Goal: Navigation & Orientation: Find specific page/section

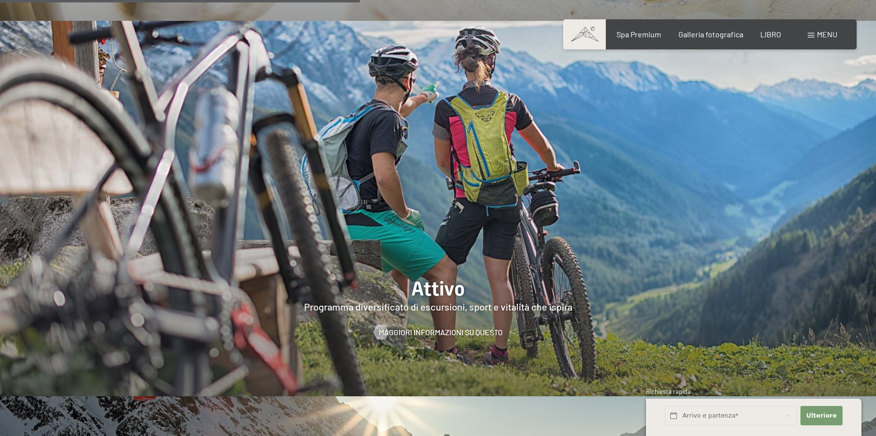
scroll to position [2324, 0]
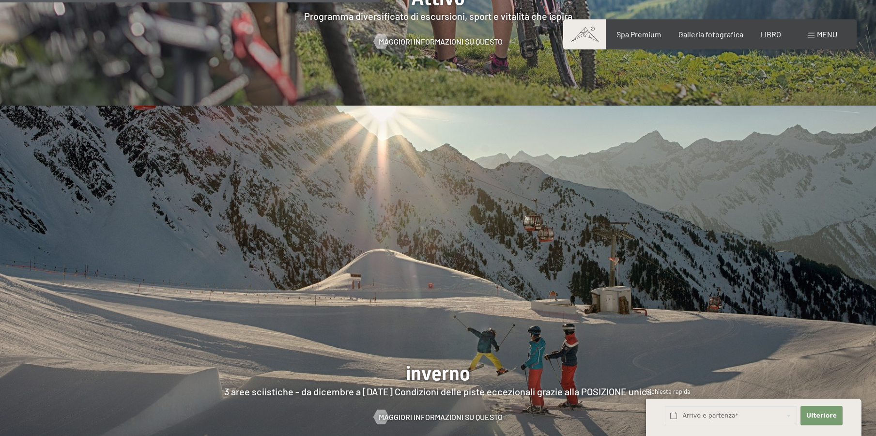
click at [813, 36] on span at bounding box center [811, 35] width 7 height 5
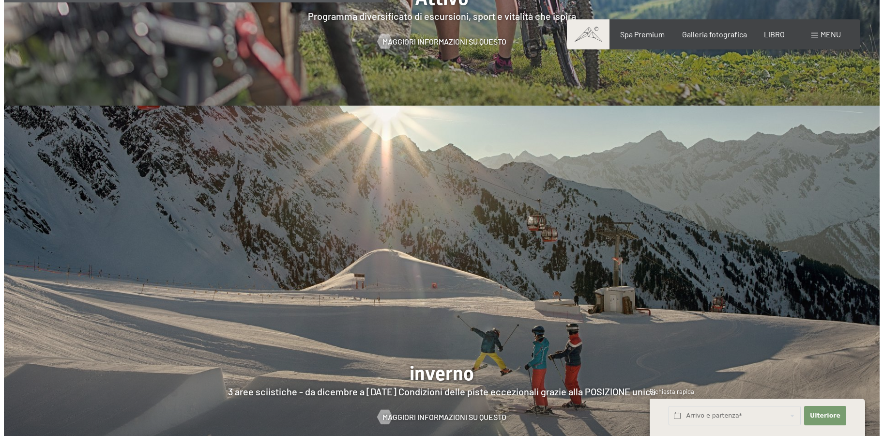
scroll to position [2334, 0]
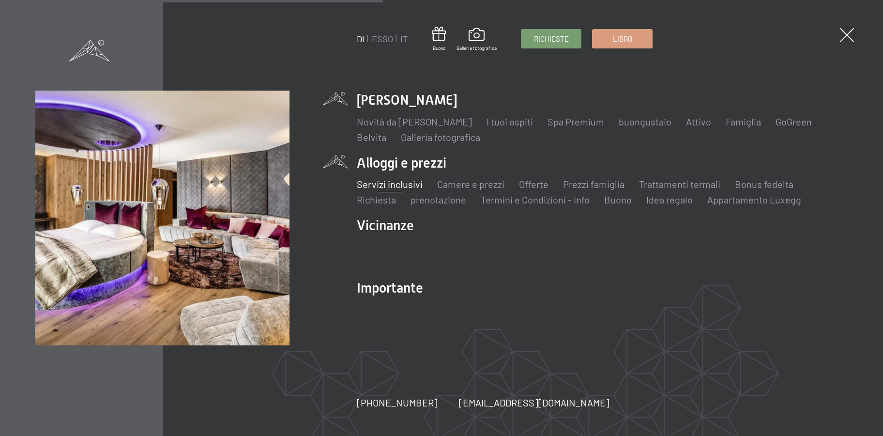
click at [421, 185] on font "Servizi inclusivi" at bounding box center [390, 184] width 66 height 12
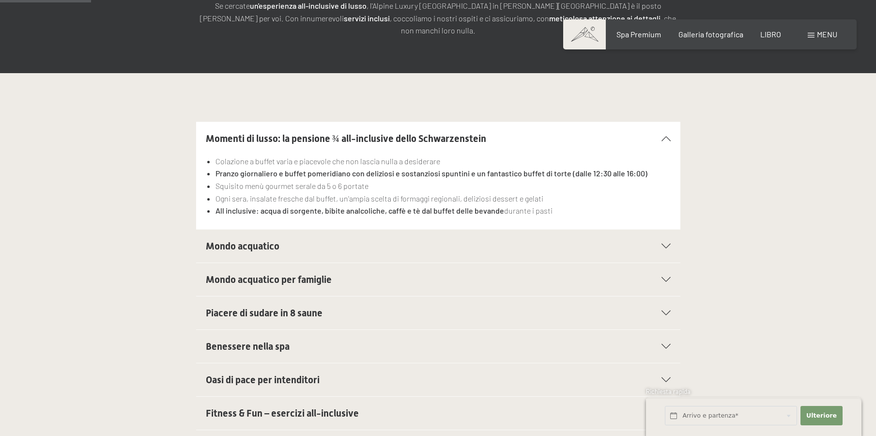
click at [667, 136] on icon at bounding box center [665, 138] width 9 height 5
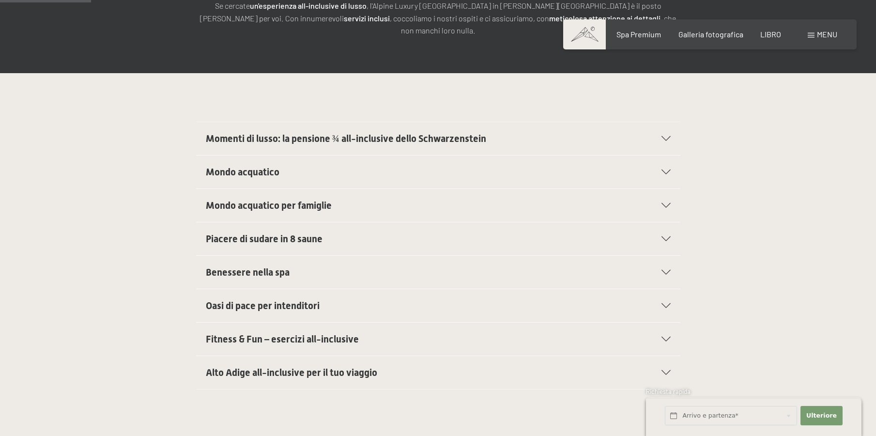
click at [667, 136] on icon at bounding box center [665, 138] width 9 height 5
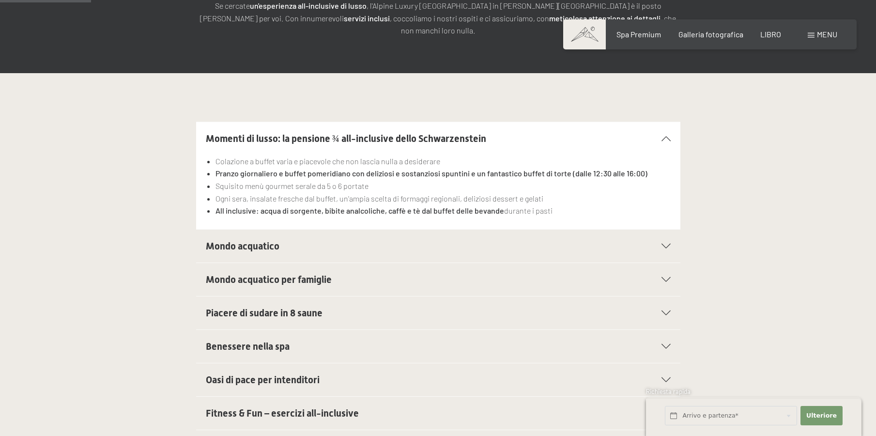
click at [668, 230] on div "Mondo acquatico" at bounding box center [438, 246] width 465 height 33
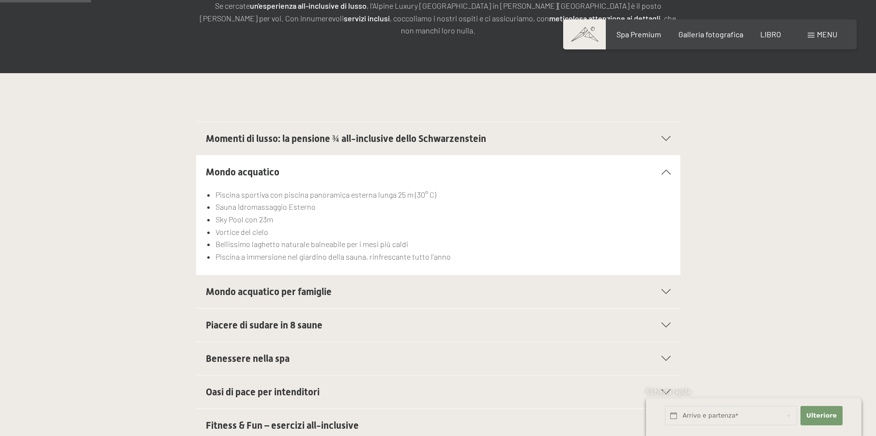
click at [469, 286] on div "Mondo acquatico per famiglie" at bounding box center [438, 291] width 465 height 33
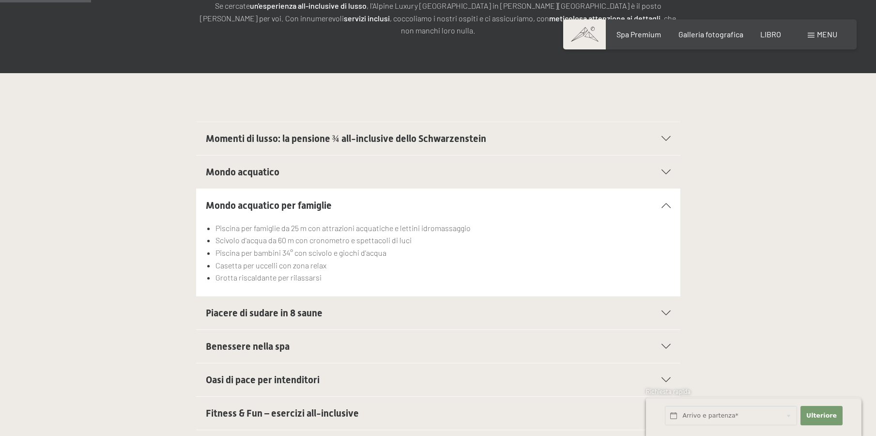
click at [459, 306] on h2 "Piacere di sudare in 8 saune" at bounding box center [415, 313] width 418 height 14
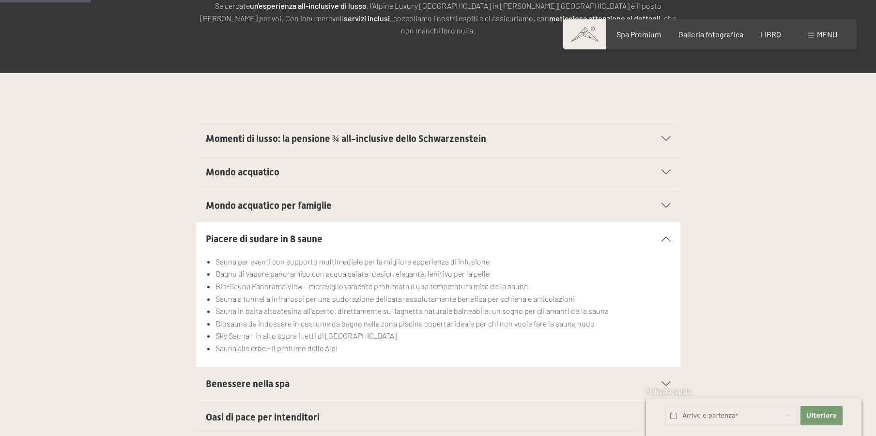
click at [431, 377] on h2 "Benessere nella spa" at bounding box center [415, 384] width 418 height 14
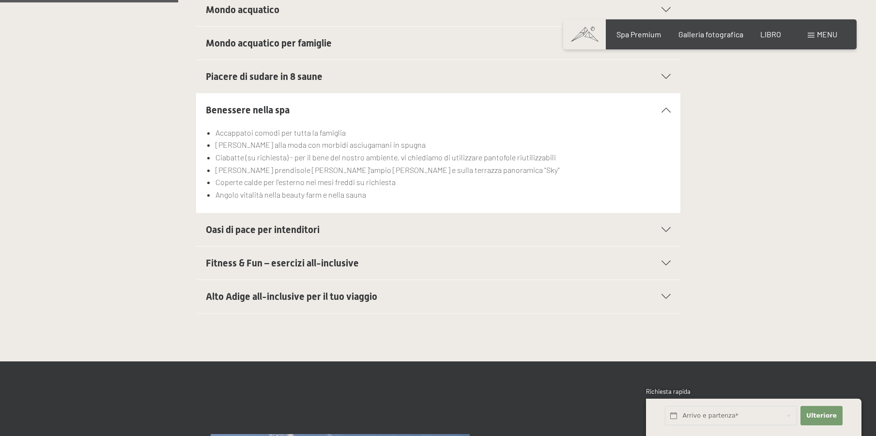
scroll to position [387, 0]
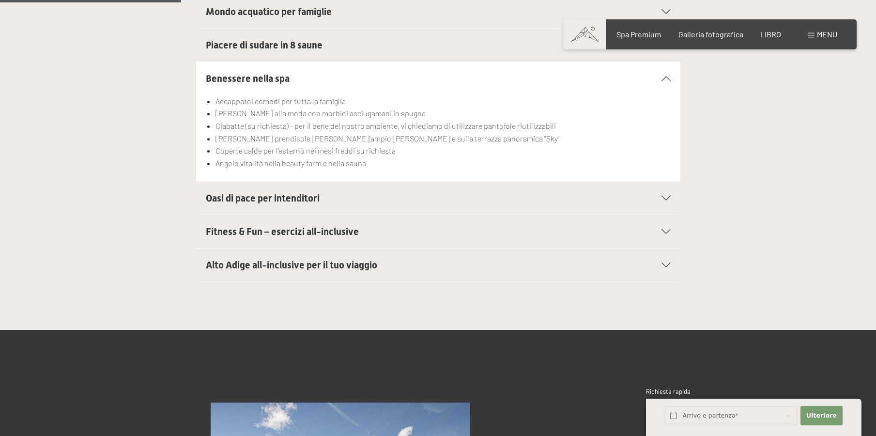
click at [406, 195] on div "Oasi di pace per intenditori" at bounding box center [438, 198] width 465 height 33
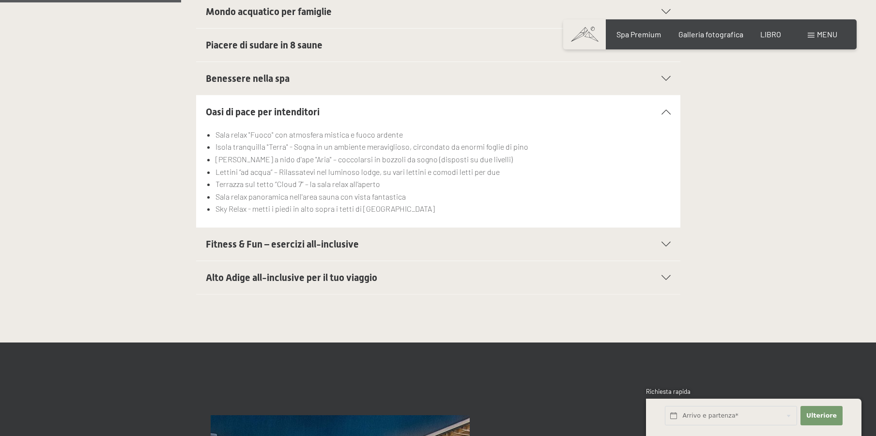
click at [420, 241] on div "Fitness & Fun – esercizi all-inclusive" at bounding box center [438, 244] width 465 height 33
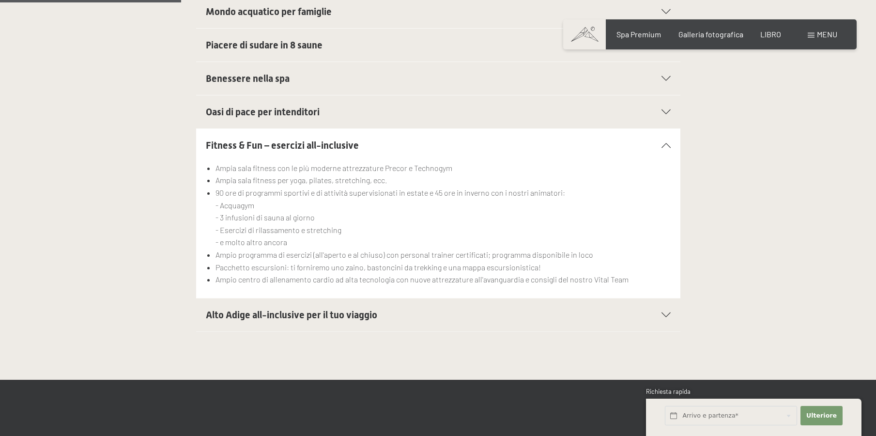
click at [404, 308] on h2 "Alto Adige all-inclusive per il tuo viaggio" at bounding box center [415, 315] width 418 height 14
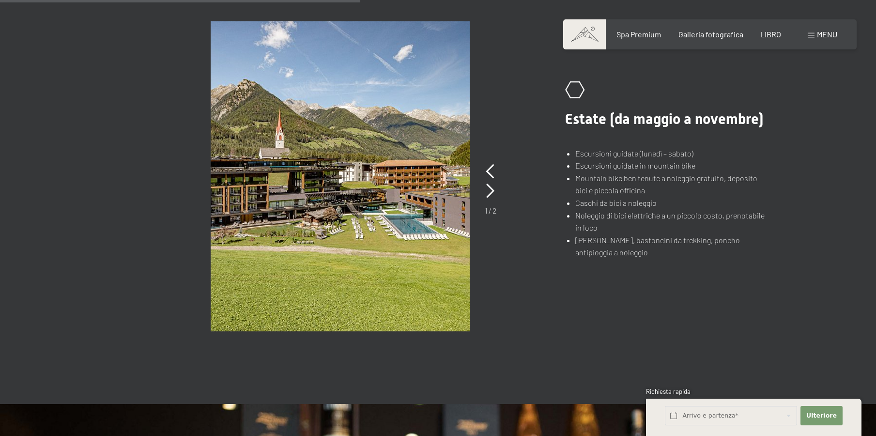
scroll to position [775, 0]
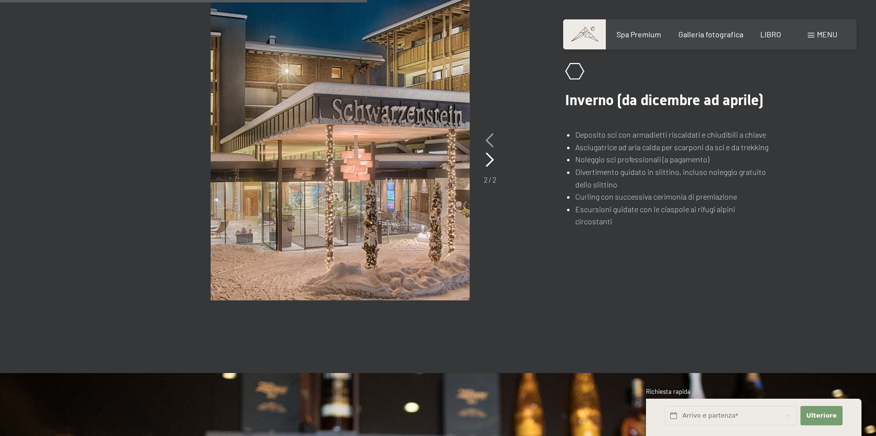
click at [491, 133] on icon at bounding box center [490, 140] width 8 height 15
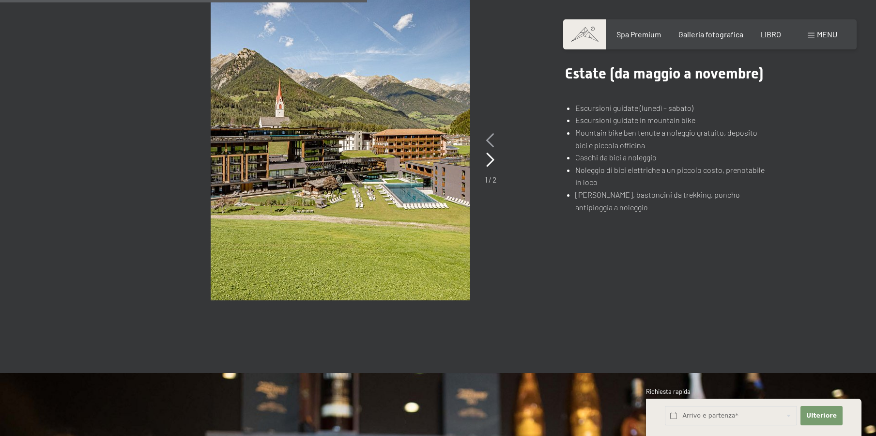
click at [491, 133] on icon at bounding box center [490, 140] width 8 height 15
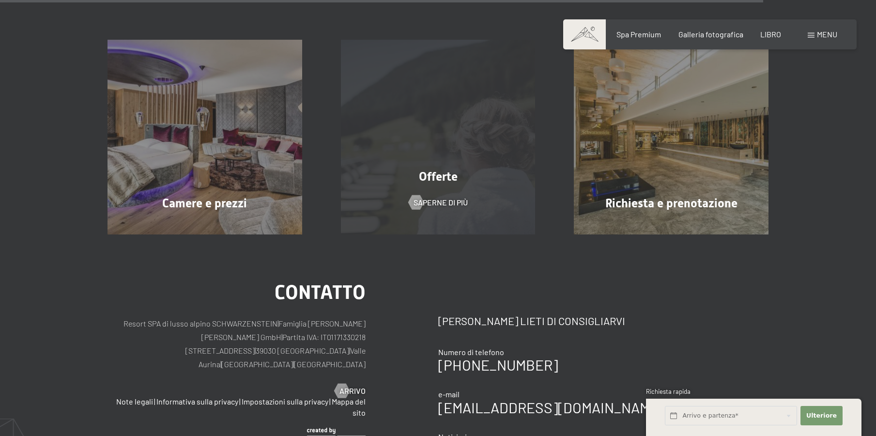
scroll to position [1646, 0]
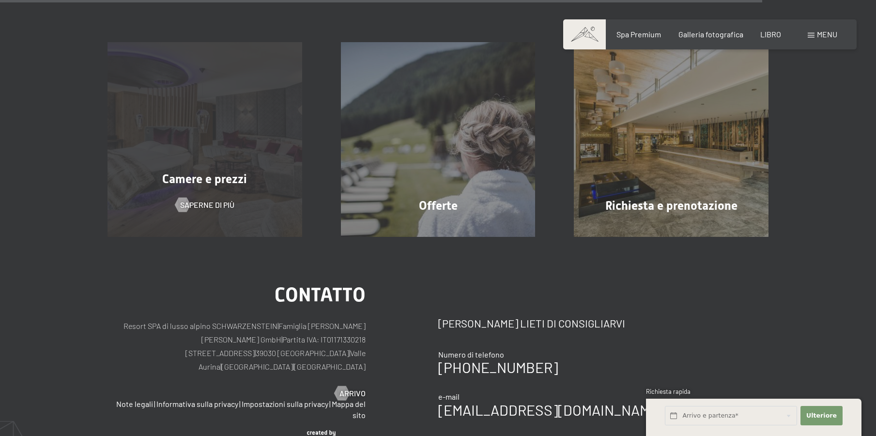
click at [225, 154] on div "Camere e prezzi Saperne di più" at bounding box center [204, 139] width 233 height 195
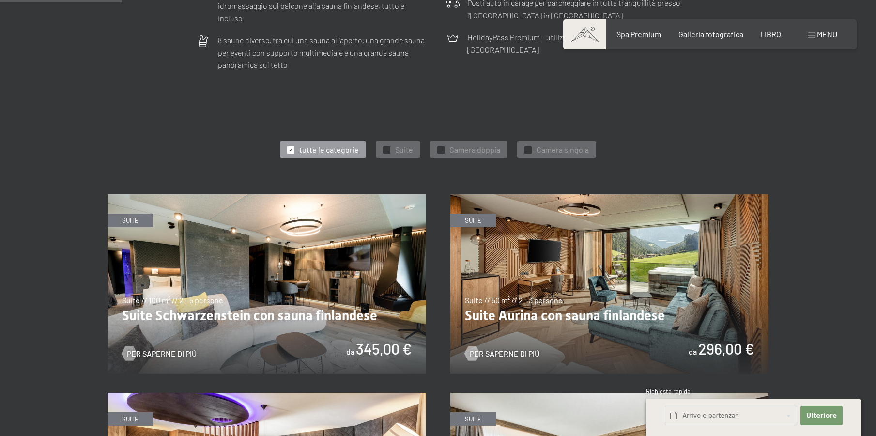
scroll to position [484, 0]
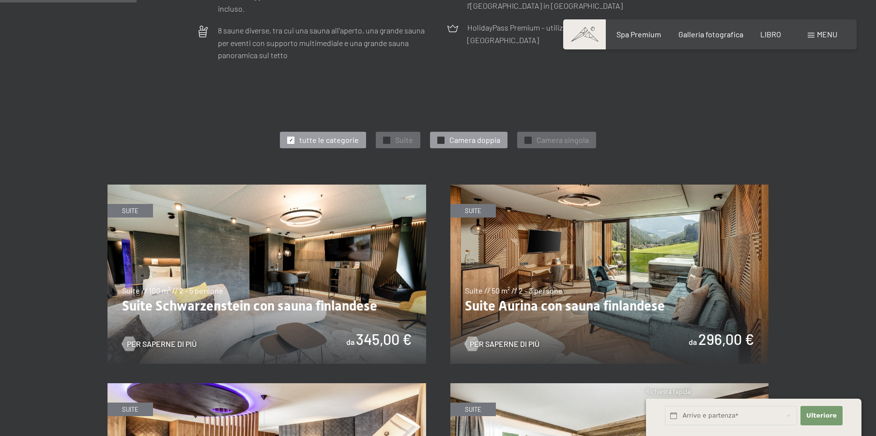
click at [466, 135] on font "Camera doppia" at bounding box center [474, 139] width 51 height 9
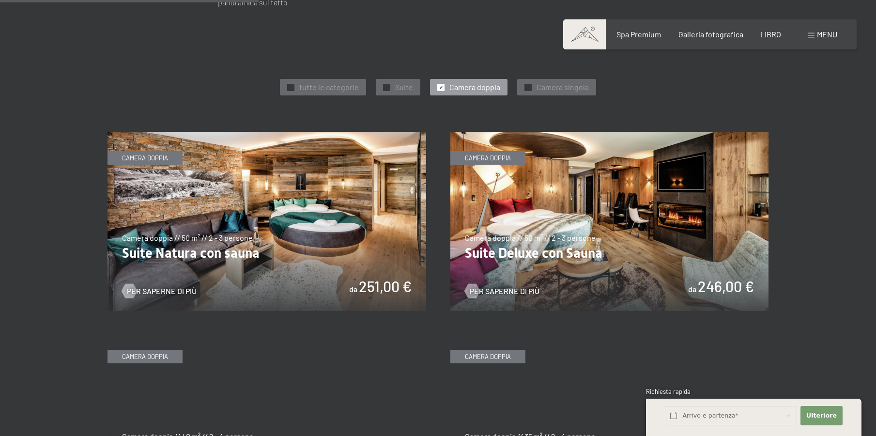
scroll to position [629, 0]
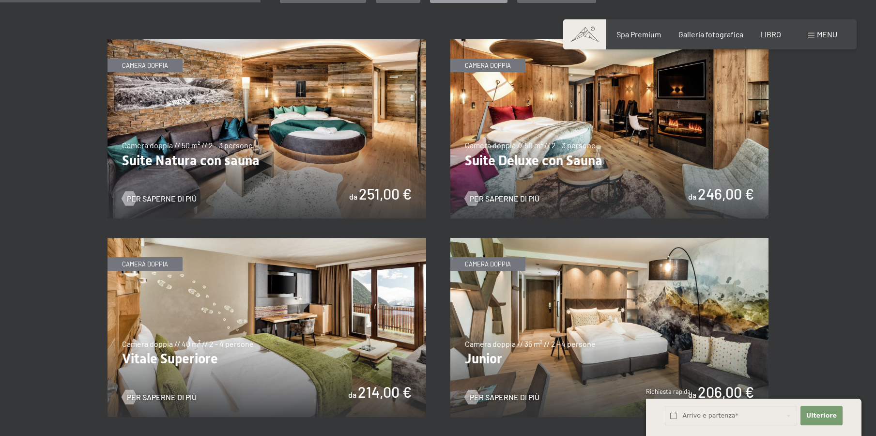
click at [614, 146] on img at bounding box center [609, 128] width 319 height 179
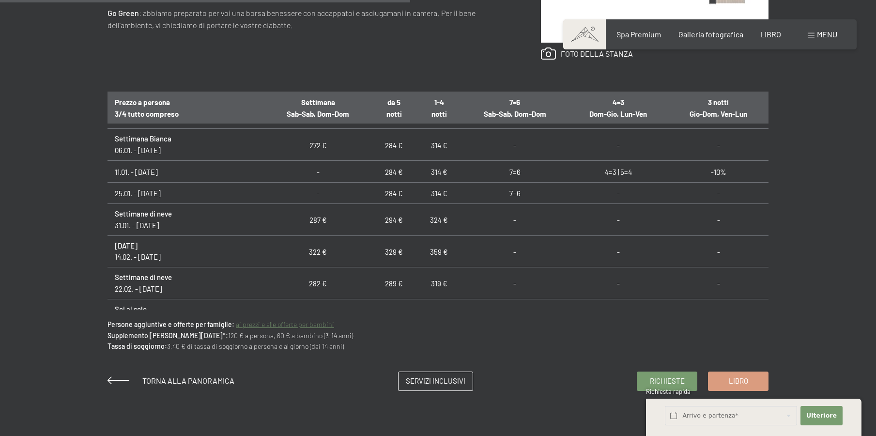
scroll to position [387, 0]
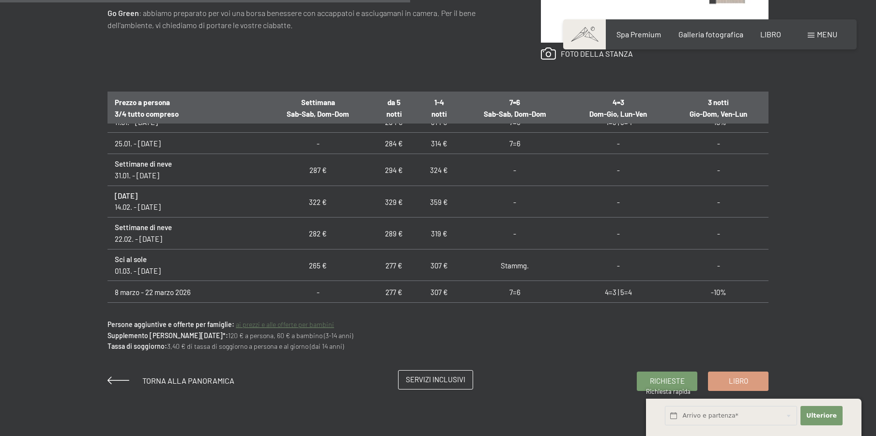
click at [444, 381] on font "Servizi inclusivi" at bounding box center [436, 379] width 60 height 9
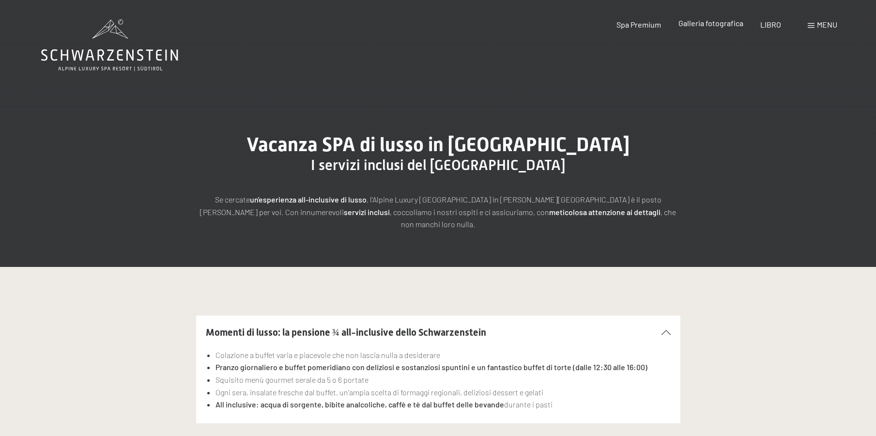
click at [713, 24] on font "Galleria fotografica" at bounding box center [710, 22] width 65 height 9
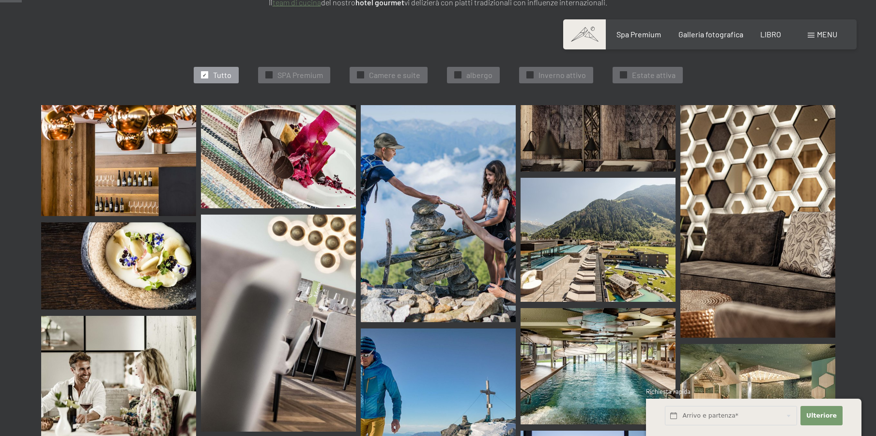
scroll to position [339, 0]
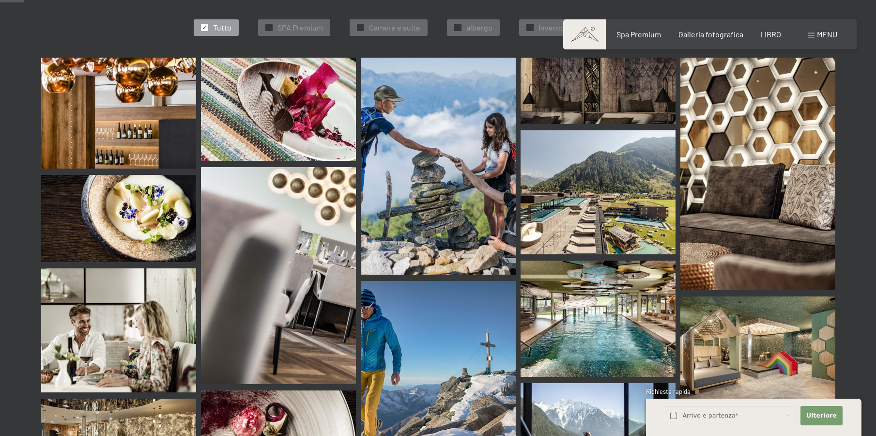
click at [112, 118] on img at bounding box center [118, 113] width 155 height 111
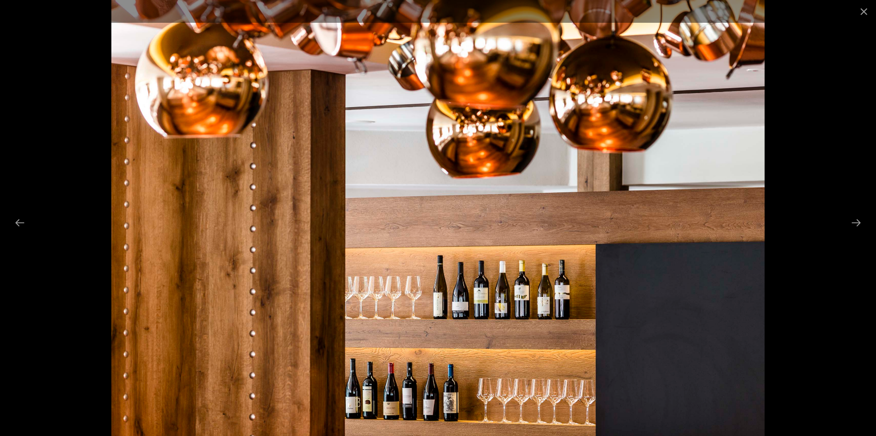
click at [375, 212] on img at bounding box center [438, 218] width 654 height 436
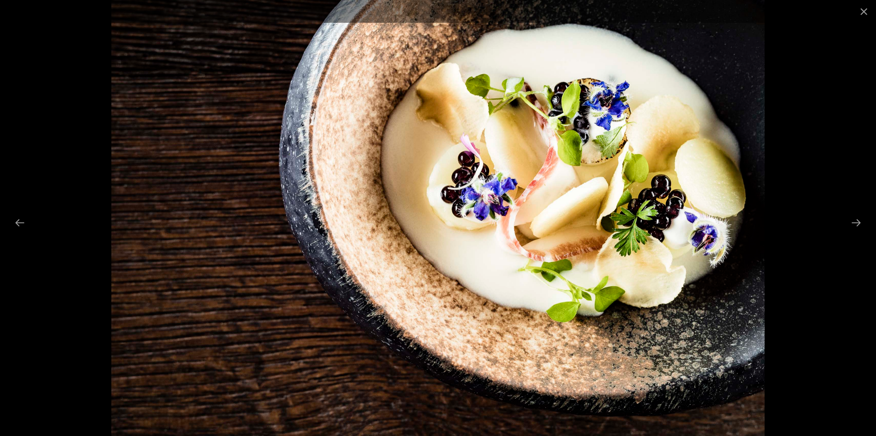
click at [445, 222] on img at bounding box center [438, 218] width 654 height 436
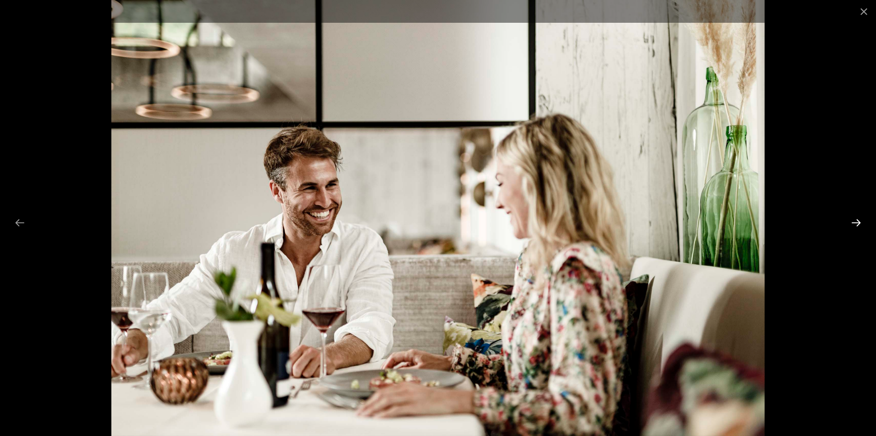
click at [857, 221] on button "Next slide" at bounding box center [856, 222] width 20 height 19
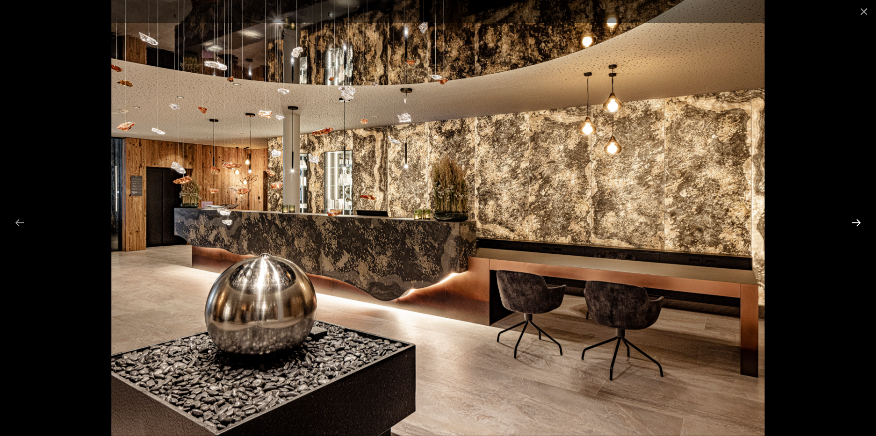
click at [857, 221] on button "Next slide" at bounding box center [856, 222] width 20 height 19
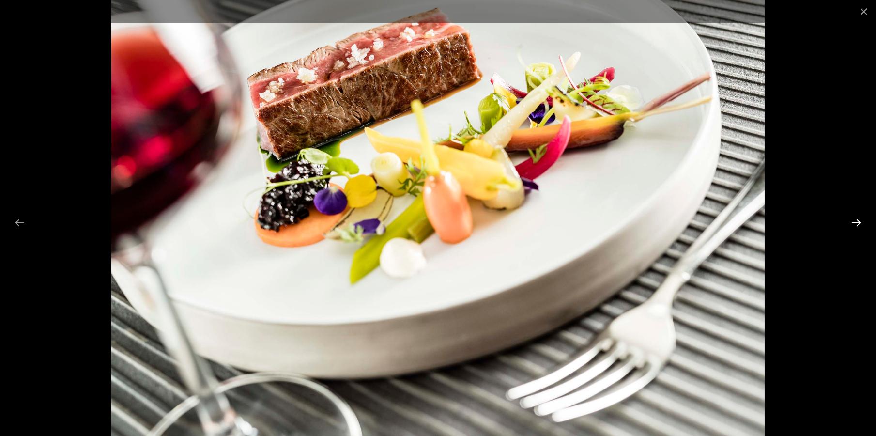
click at [857, 221] on button "Next slide" at bounding box center [856, 222] width 20 height 19
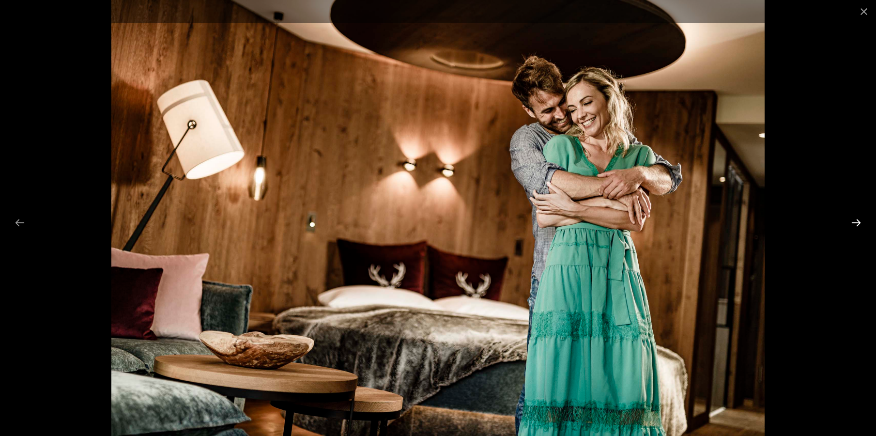
click at [857, 221] on button "Next slide" at bounding box center [856, 222] width 20 height 19
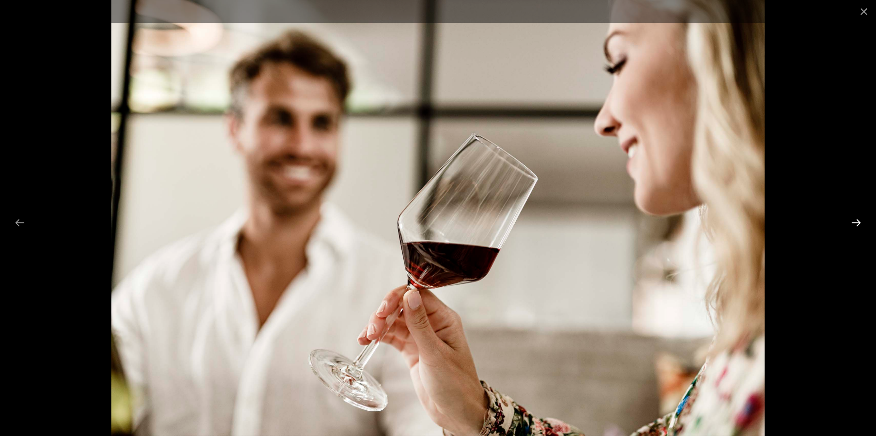
click at [857, 221] on button "Next slide" at bounding box center [856, 222] width 20 height 19
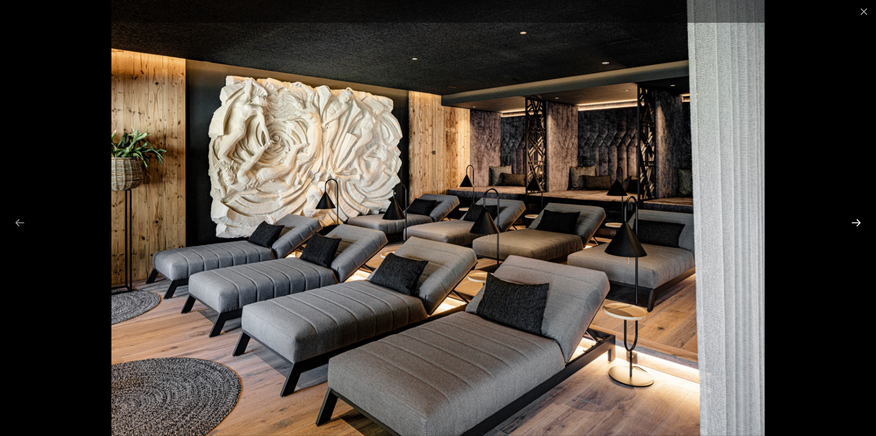
click at [857, 221] on button "Next slide" at bounding box center [856, 222] width 20 height 19
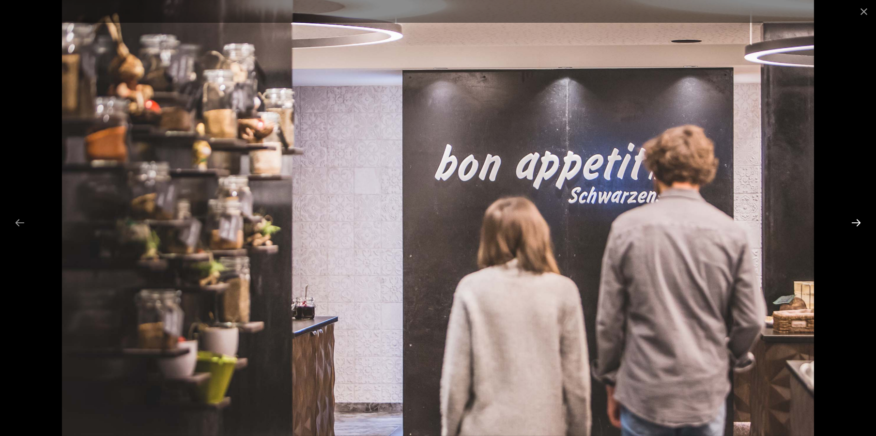
click at [857, 221] on button "Next slide" at bounding box center [856, 222] width 20 height 19
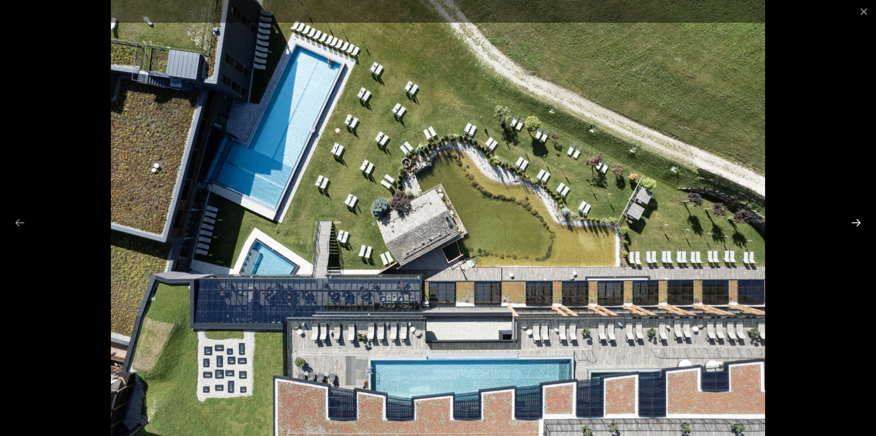
click at [857, 221] on button "Next slide" at bounding box center [856, 222] width 20 height 19
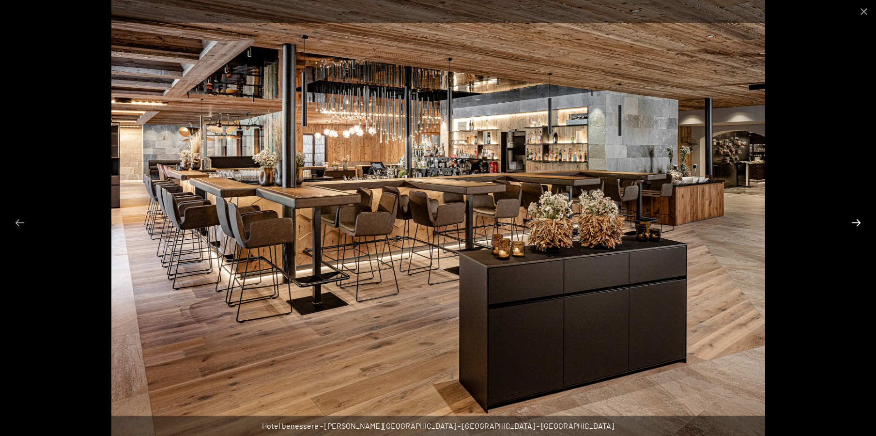
click at [857, 221] on button "Diapositiva successiva" at bounding box center [856, 222] width 20 height 19
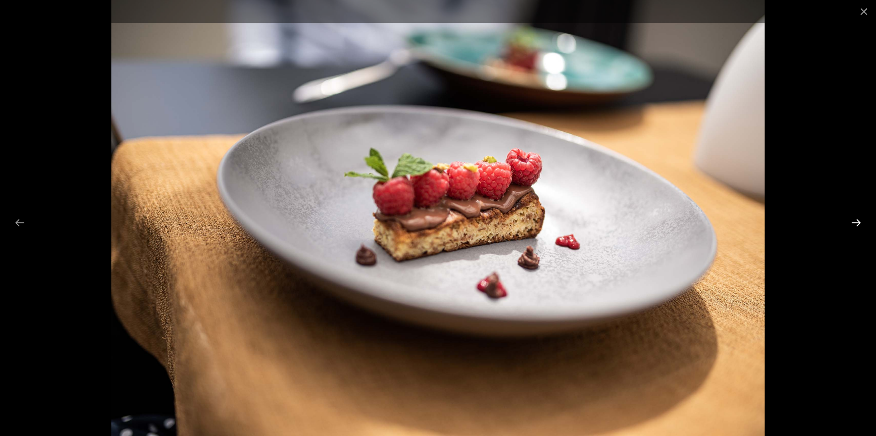
click at [857, 221] on button "Diapositiva successiva" at bounding box center [856, 222] width 20 height 19
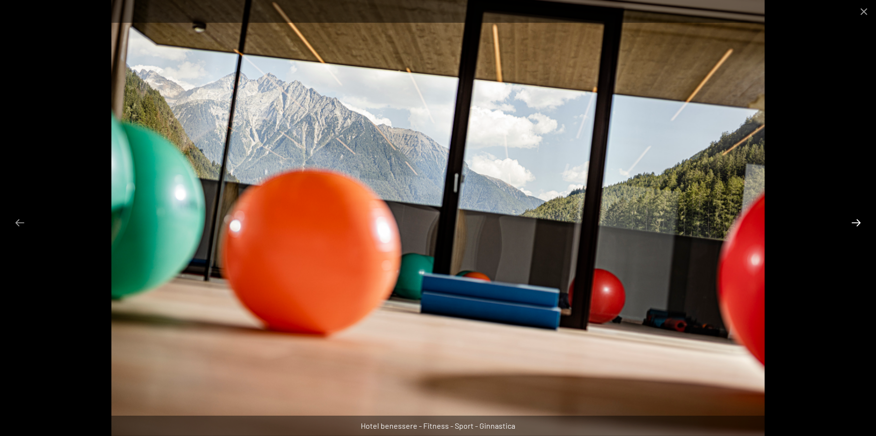
click at [857, 221] on button "Diapositiva successiva" at bounding box center [856, 222] width 20 height 19
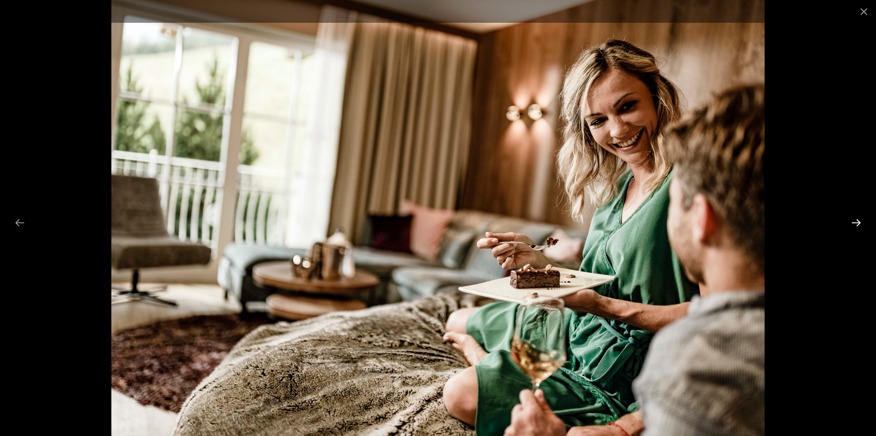
click at [857, 221] on button "Diapositiva successiva" at bounding box center [856, 222] width 20 height 19
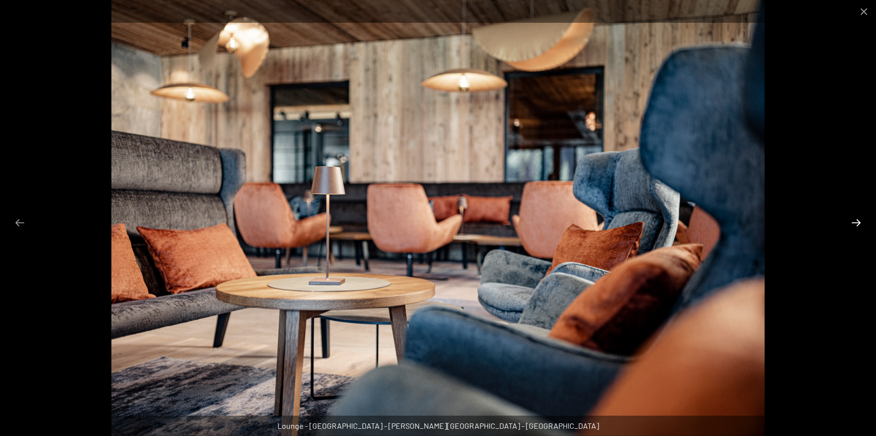
click at [857, 221] on button "Diapositiva successiva" at bounding box center [856, 222] width 20 height 19
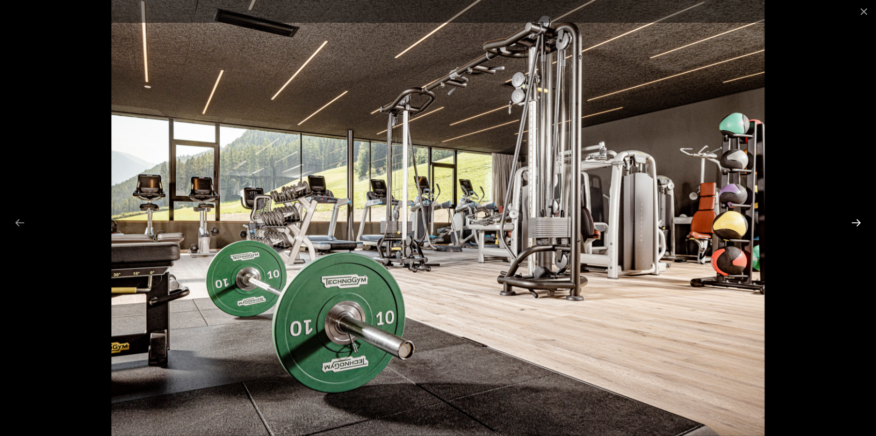
click at [857, 221] on button "Diapositiva successiva" at bounding box center [856, 222] width 20 height 19
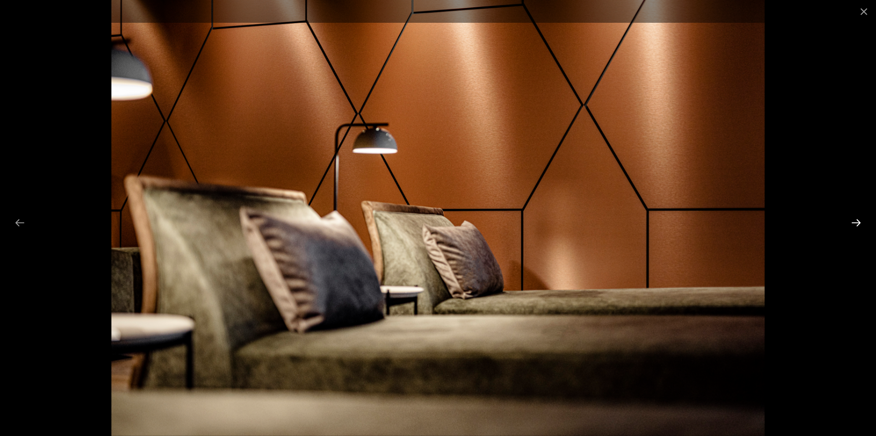
click at [857, 221] on button "Diapositiva successiva" at bounding box center [856, 222] width 20 height 19
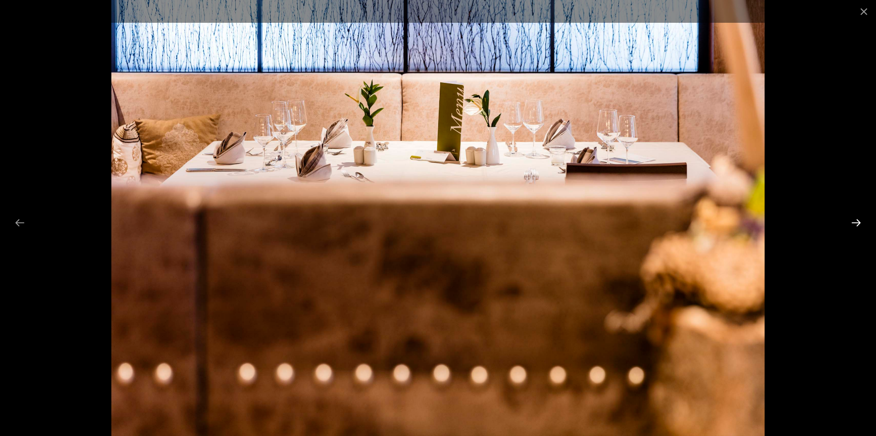
click at [857, 221] on button "Diapositiva successiva" at bounding box center [856, 222] width 20 height 19
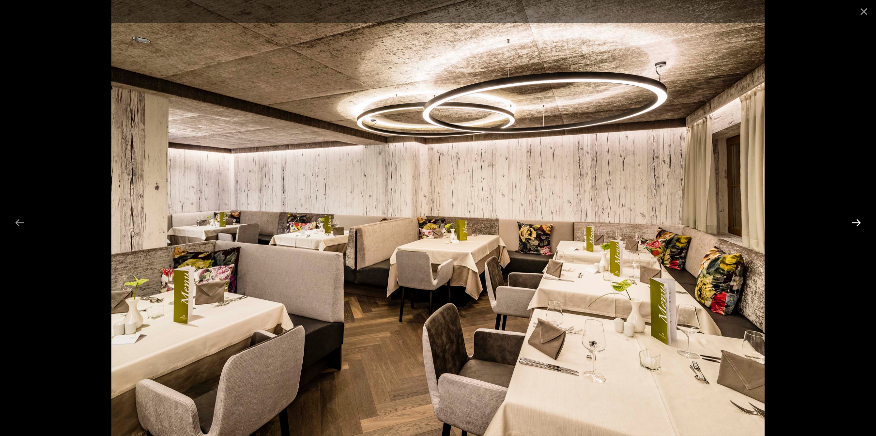
click at [857, 221] on button "Diapositiva successiva" at bounding box center [856, 222] width 20 height 19
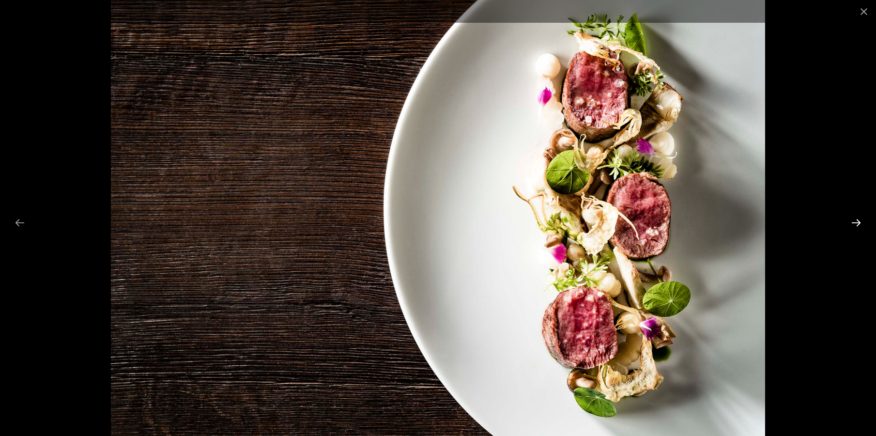
click at [857, 221] on button "Diapositiva successiva" at bounding box center [856, 222] width 20 height 19
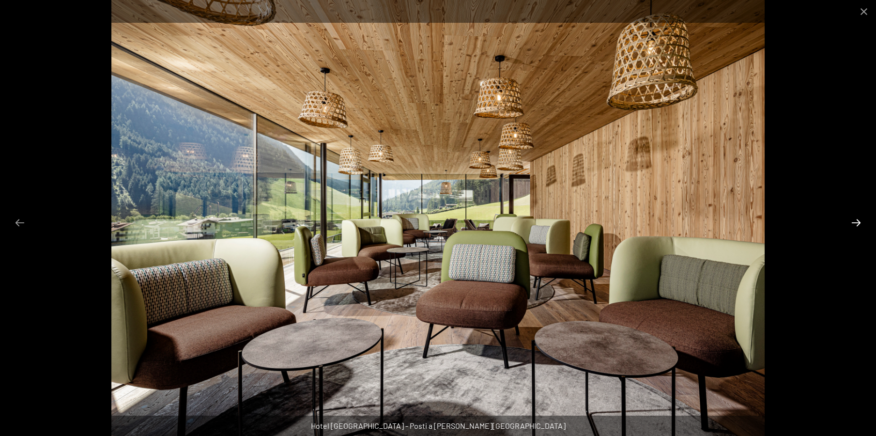
click at [857, 221] on button "Diapositiva successiva" at bounding box center [856, 222] width 20 height 19
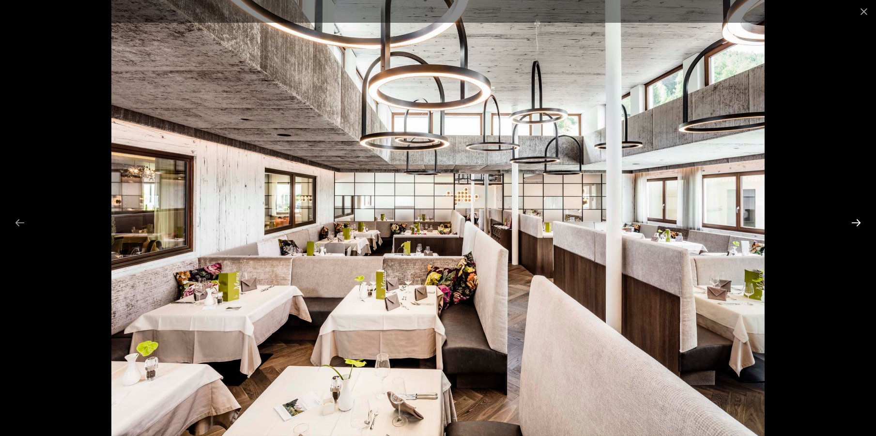
click at [857, 221] on button "Diapositiva successiva" at bounding box center [856, 222] width 20 height 19
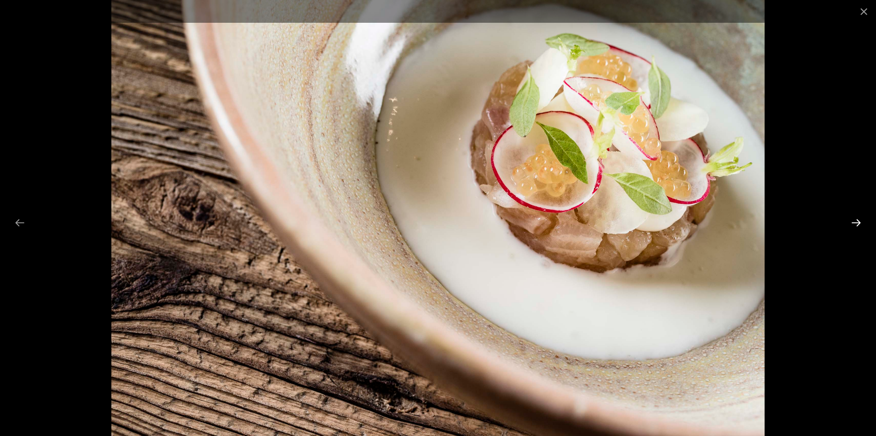
click at [857, 221] on button "Diapositiva successiva" at bounding box center [856, 222] width 20 height 19
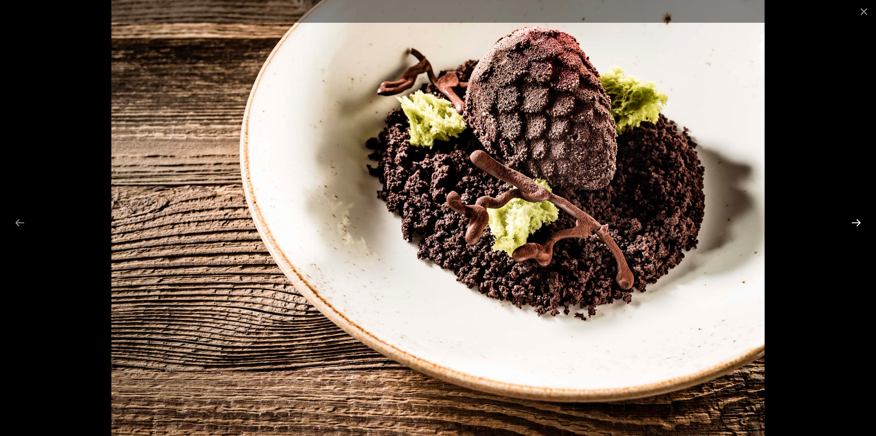
click at [857, 221] on button "Diapositiva successiva" at bounding box center [856, 222] width 20 height 19
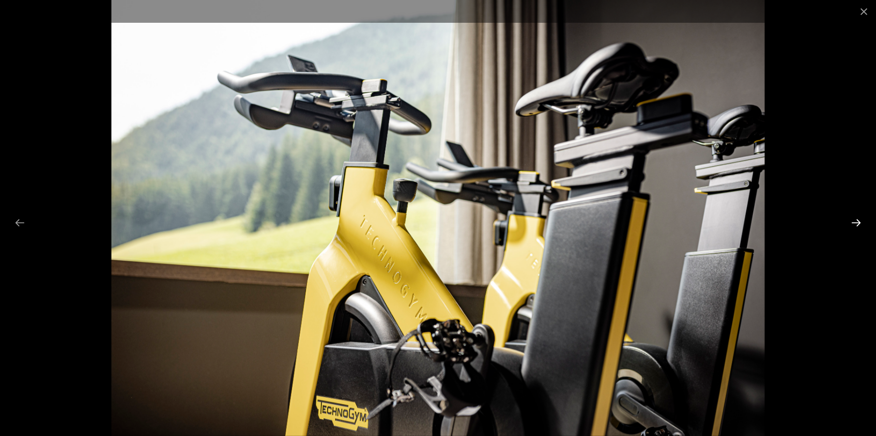
click at [857, 221] on button "Diapositiva successiva" at bounding box center [856, 222] width 20 height 19
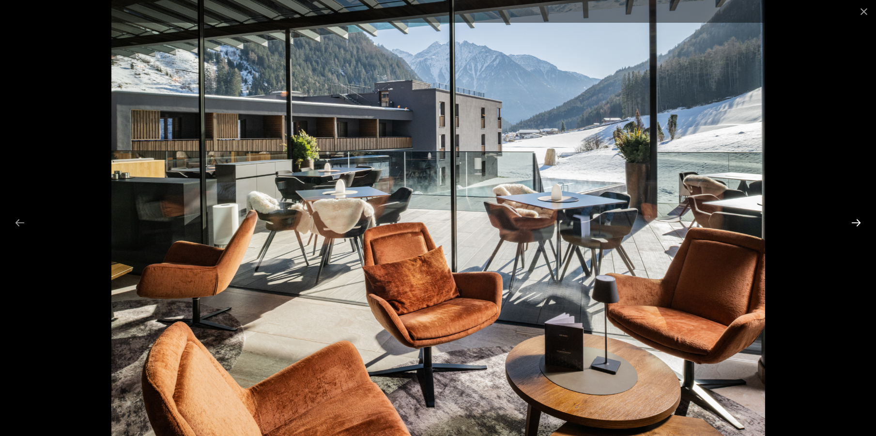
click at [857, 221] on button "Diapositiva successiva" at bounding box center [856, 222] width 20 height 19
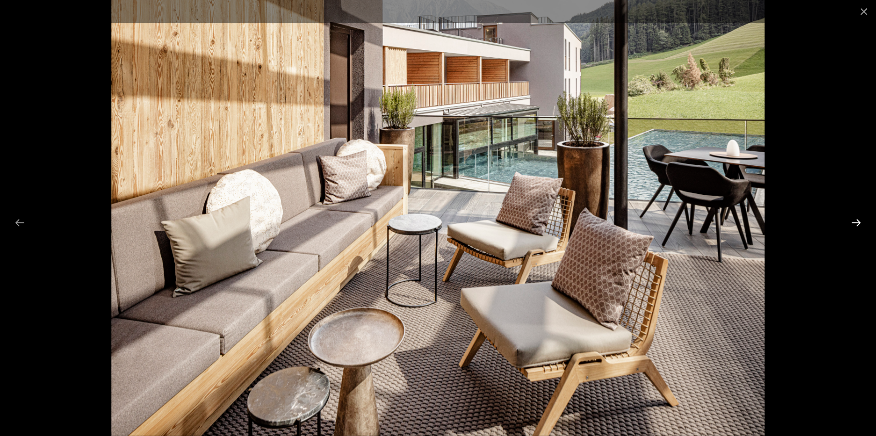
click at [857, 221] on button "Diapositiva successiva" at bounding box center [856, 222] width 20 height 19
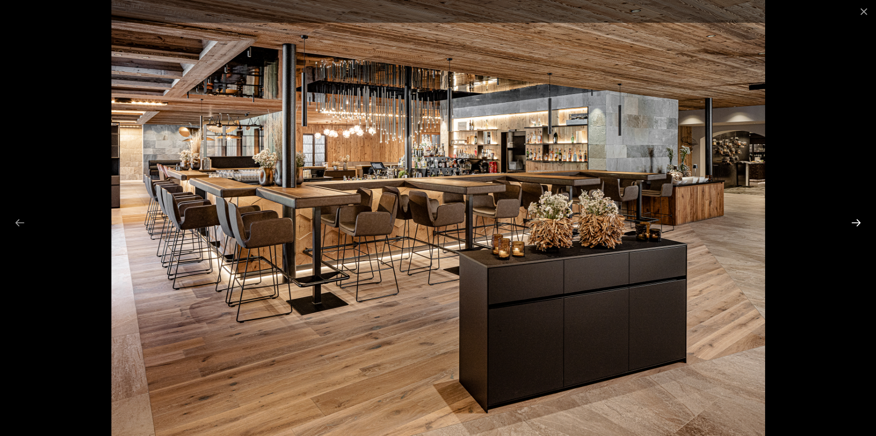
click at [857, 221] on button "Diapositiva successiva" at bounding box center [856, 222] width 20 height 19
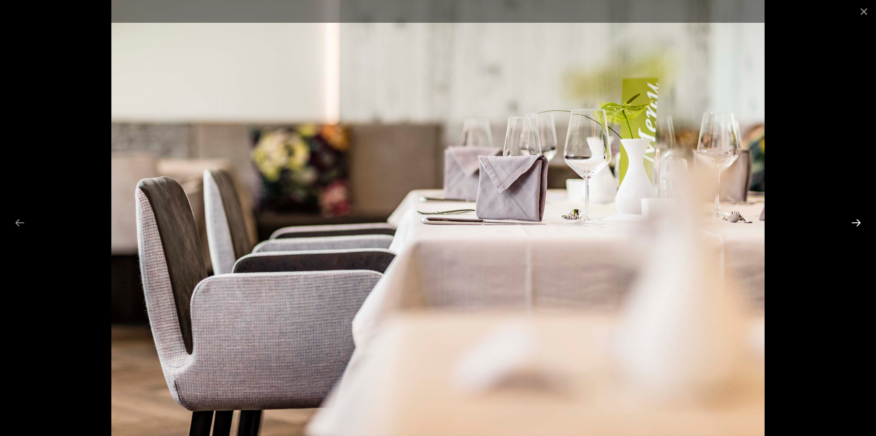
click at [857, 221] on button "Diapositiva successiva" at bounding box center [856, 222] width 20 height 19
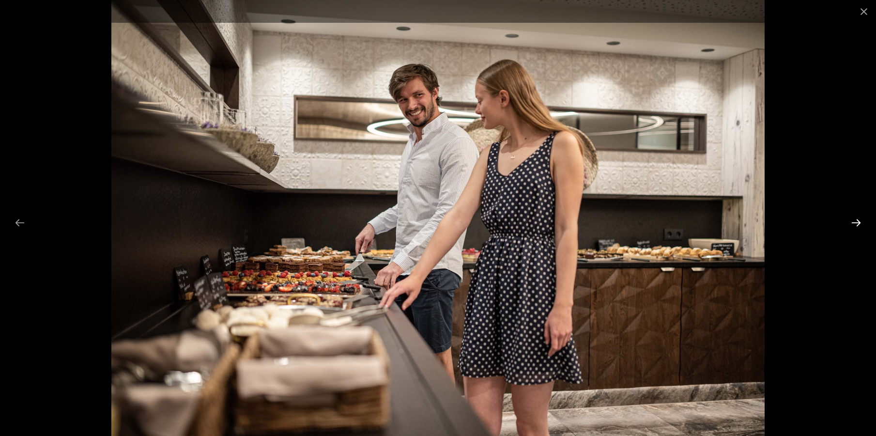
click at [857, 221] on button "Diapositiva successiva" at bounding box center [856, 222] width 20 height 19
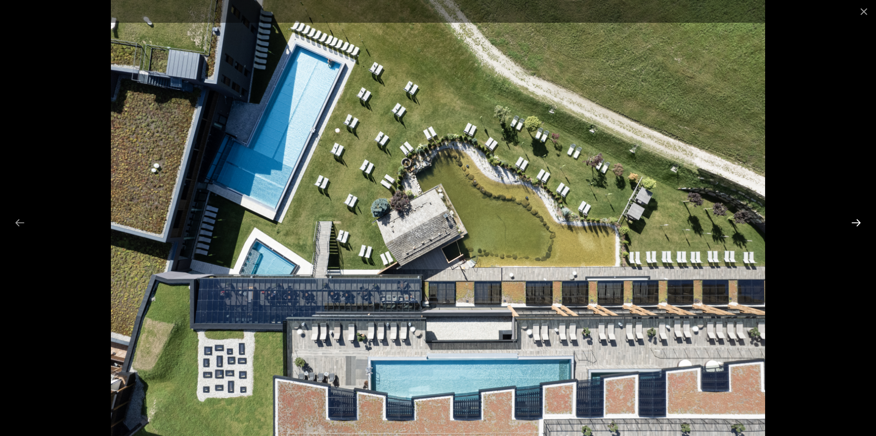
click at [857, 221] on button "Diapositiva successiva" at bounding box center [856, 222] width 20 height 19
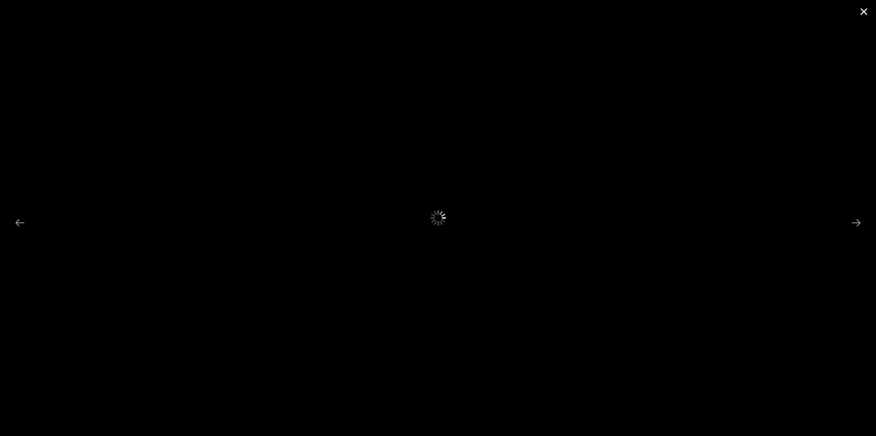
click at [860, 13] on button "Chiudi galleria" at bounding box center [864, 11] width 24 height 23
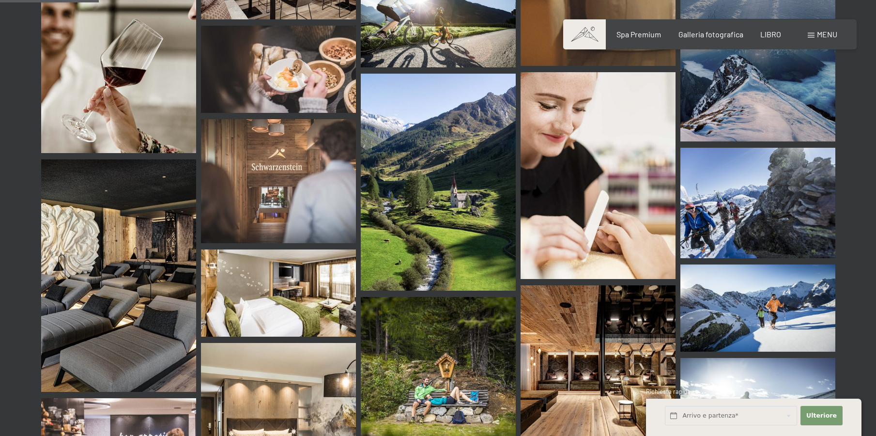
scroll to position [1404, 0]
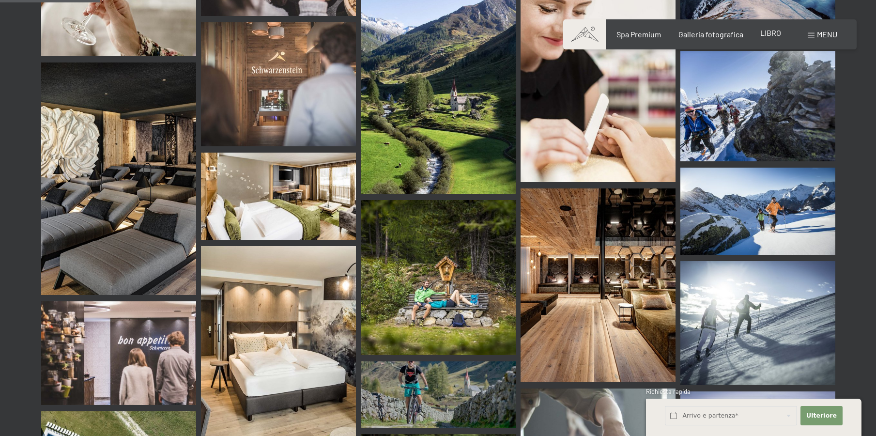
click at [772, 36] on font "LIBRO" at bounding box center [770, 32] width 21 height 9
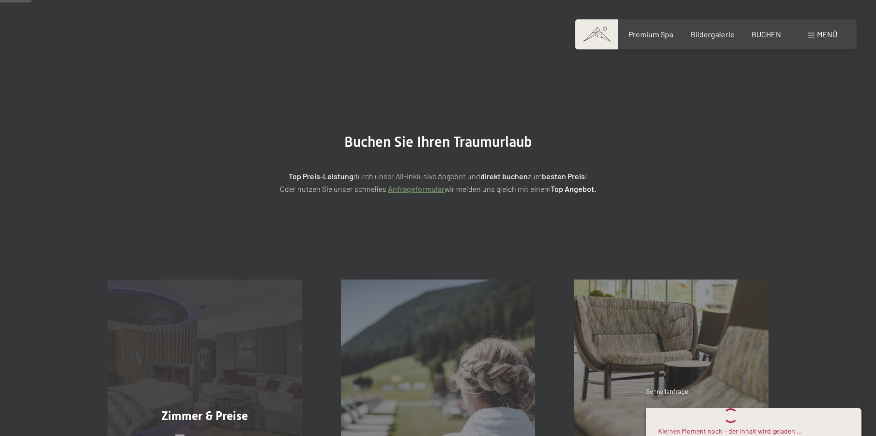
scroll to position [194, 0]
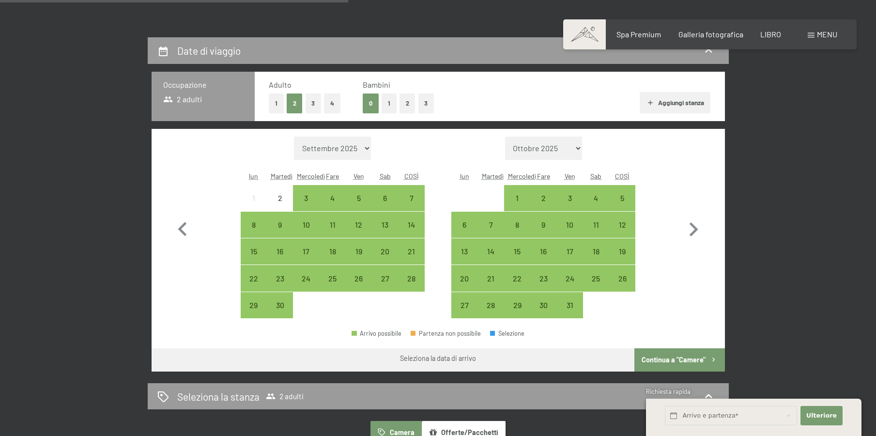
click at [568, 197] on font "3" at bounding box center [570, 197] width 4 height 9
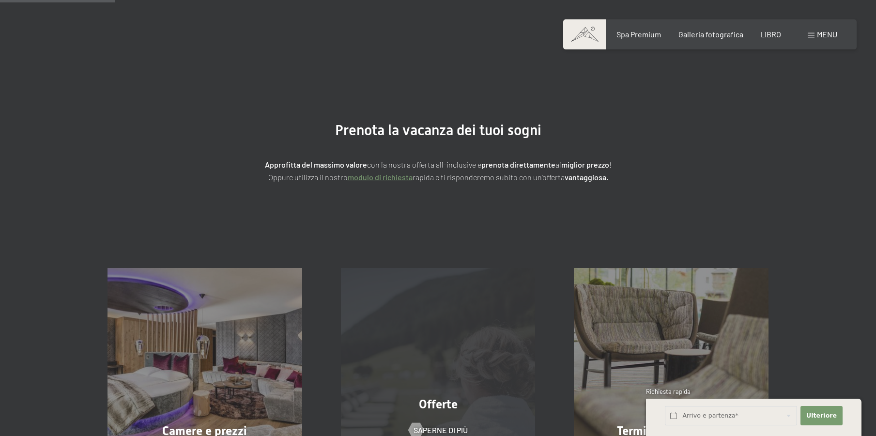
scroll to position [205, 0]
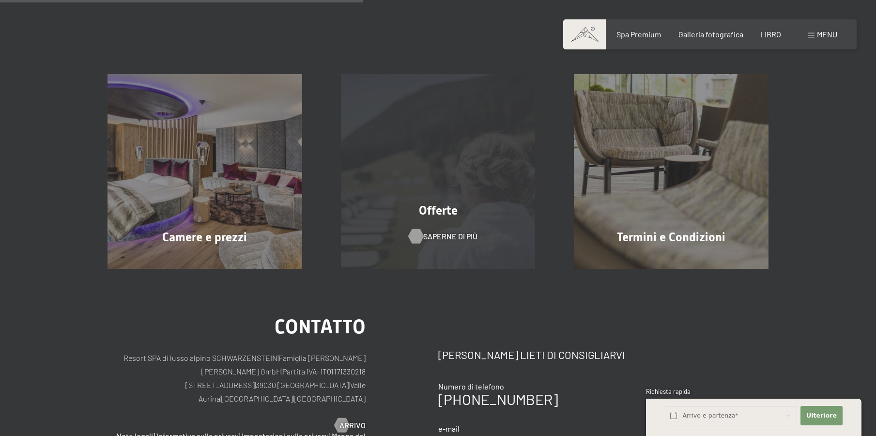
click at [437, 232] on font "Saperne di più" at bounding box center [450, 235] width 54 height 9
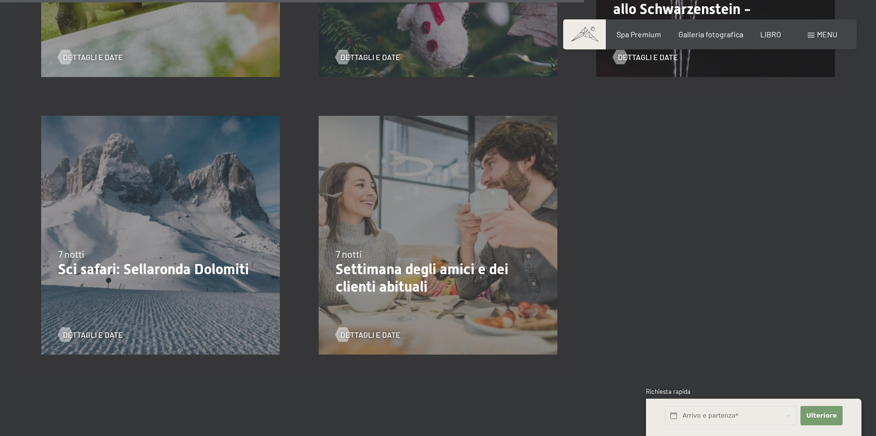
scroll to position [1017, 0]
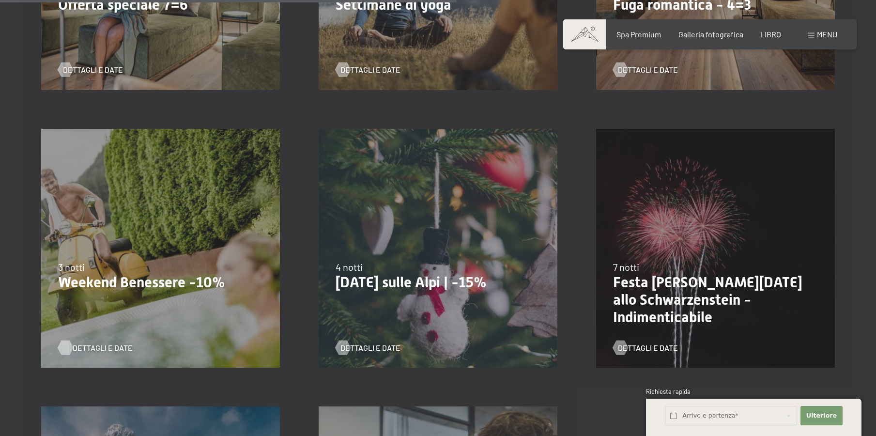
click at [105, 348] on font "Dettagli e date" at bounding box center [103, 347] width 60 height 9
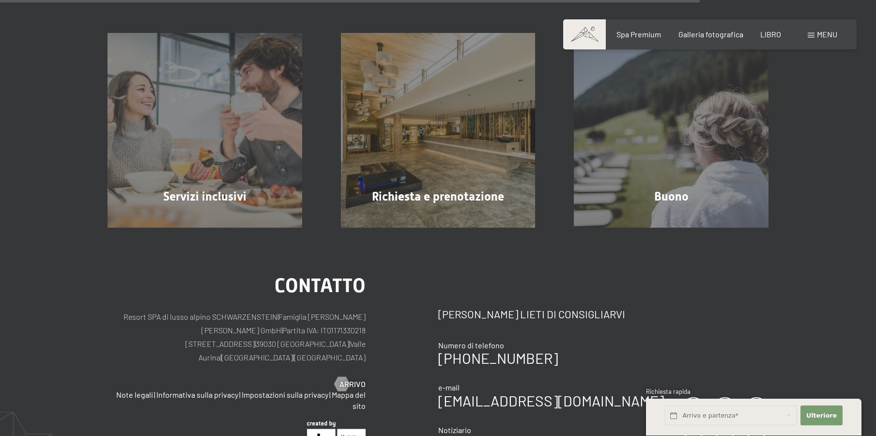
scroll to position [840, 0]
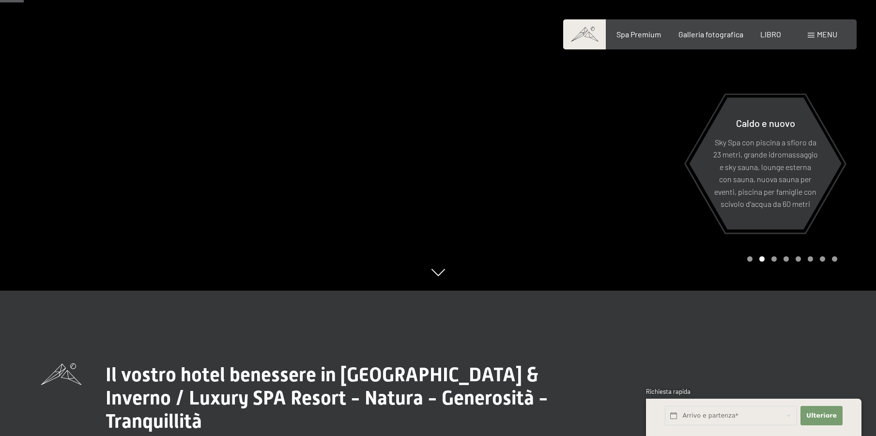
drag, startPoint x: 571, startPoint y: 192, endPoint x: 455, endPoint y: 187, distance: 116.8
click at [456, 191] on div at bounding box center [657, 73] width 438 height 436
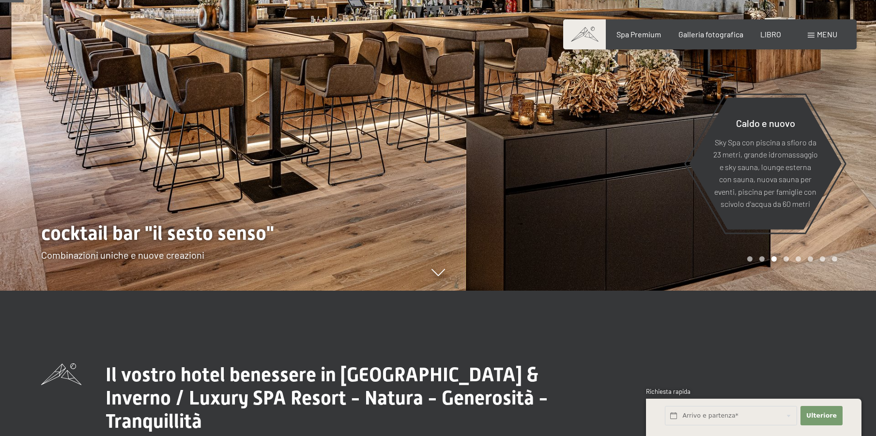
click at [602, 179] on div at bounding box center [657, 73] width 438 height 436
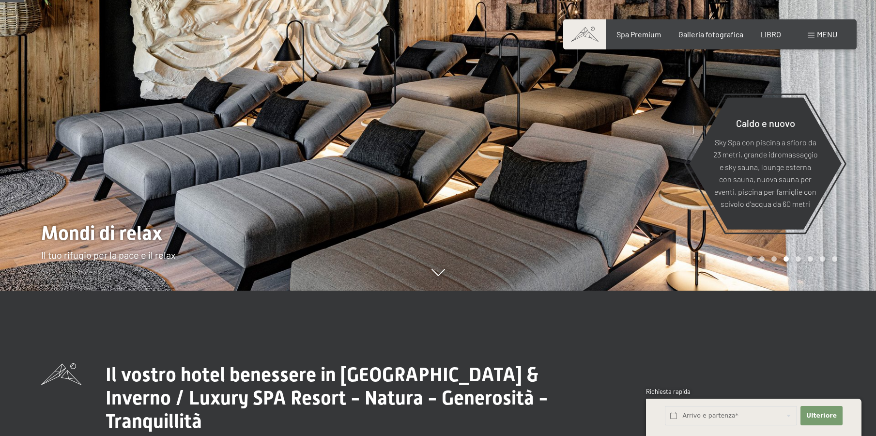
drag, startPoint x: 533, startPoint y: 181, endPoint x: 524, endPoint y: 175, distance: 10.2
click at [537, 180] on div at bounding box center [657, 73] width 438 height 436
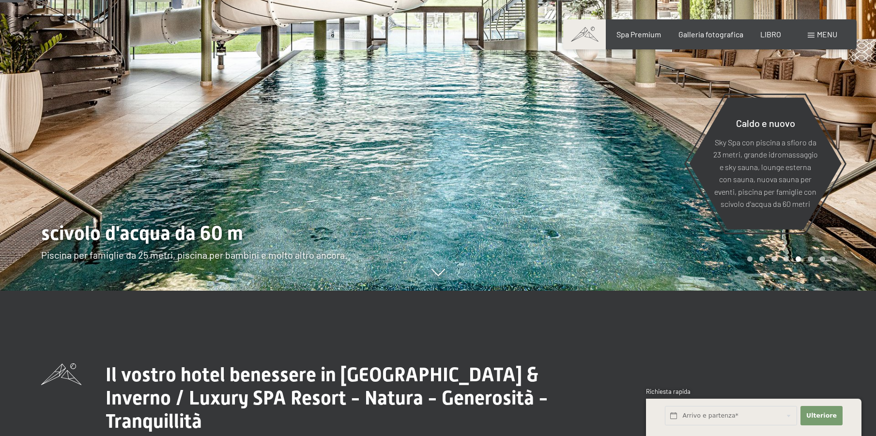
click at [529, 172] on div at bounding box center [657, 73] width 438 height 436
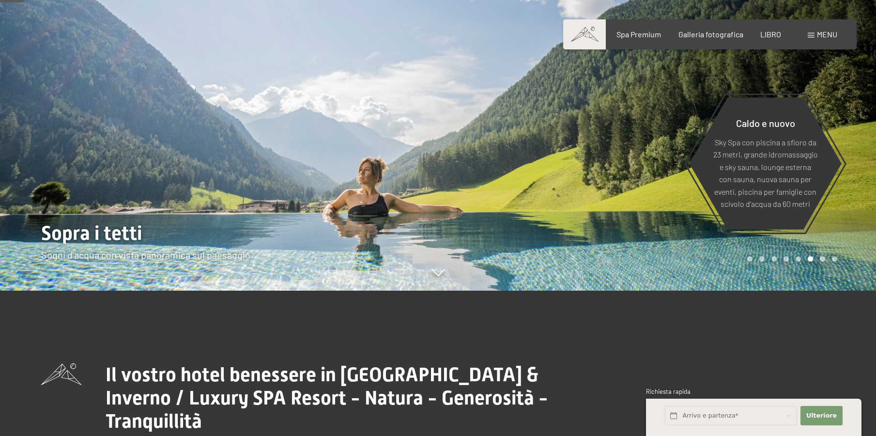
click at [529, 172] on div at bounding box center [657, 73] width 438 height 436
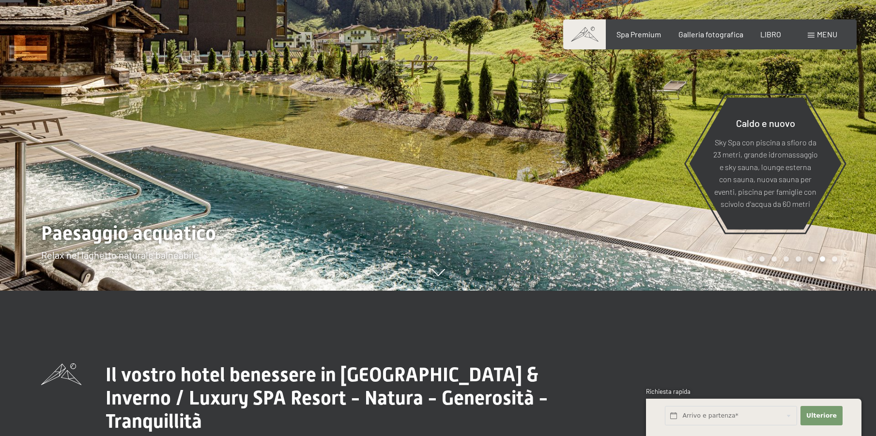
click at [529, 172] on div at bounding box center [657, 73] width 438 height 436
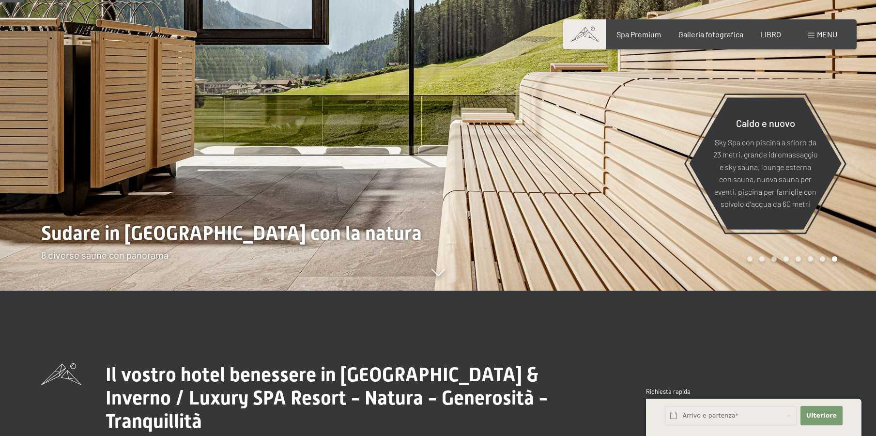
click at [529, 171] on div at bounding box center [657, 73] width 438 height 436
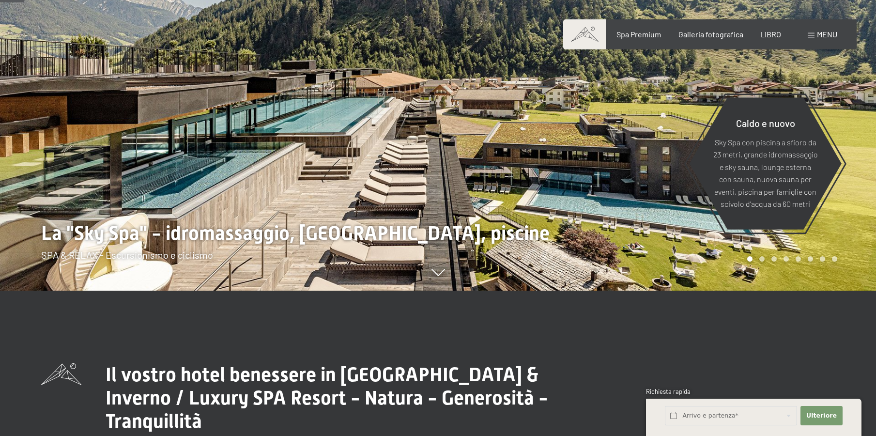
click at [529, 171] on div at bounding box center [657, 73] width 438 height 436
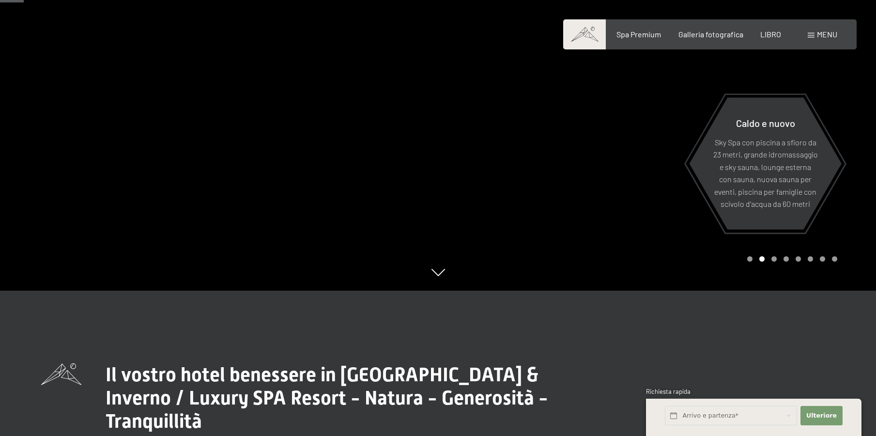
click at [342, 171] on div at bounding box center [219, 73] width 438 height 436
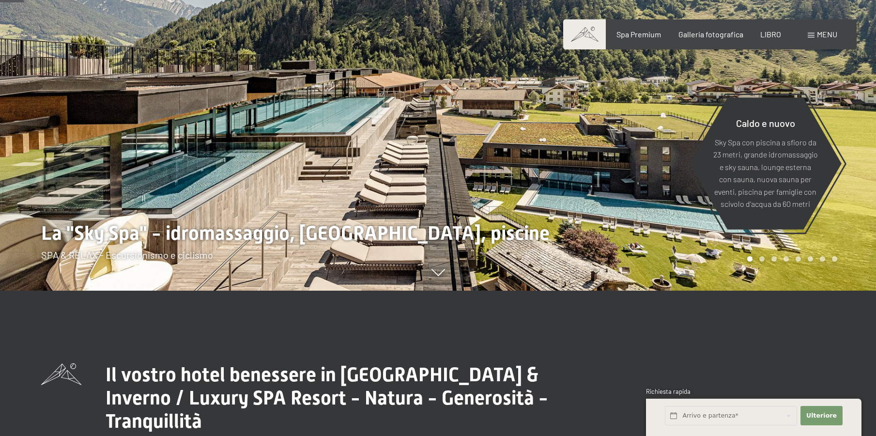
click at [631, 158] on div at bounding box center [657, 73] width 438 height 436
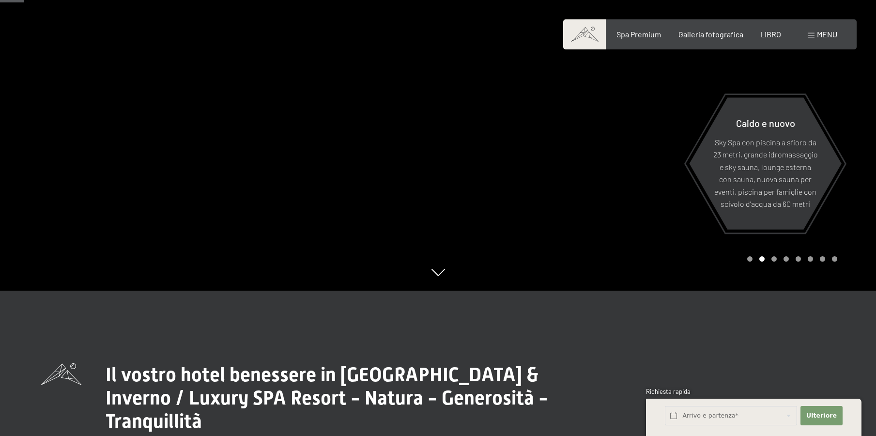
click at [607, 178] on div at bounding box center [657, 73] width 438 height 436
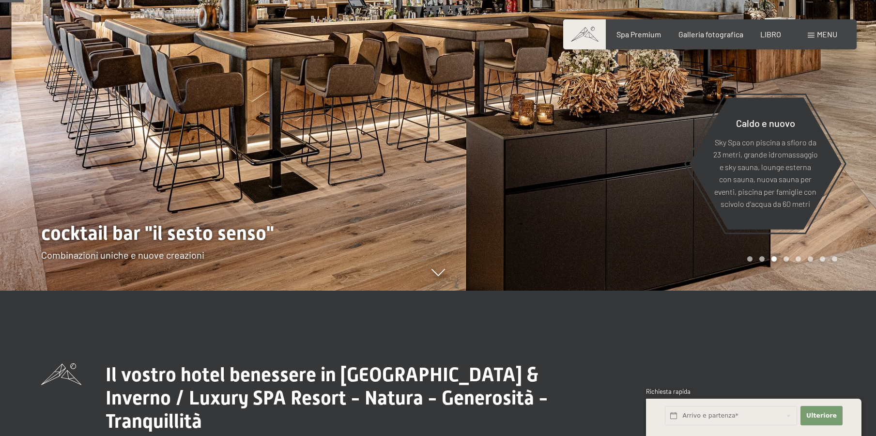
click at [607, 178] on div at bounding box center [657, 73] width 438 height 436
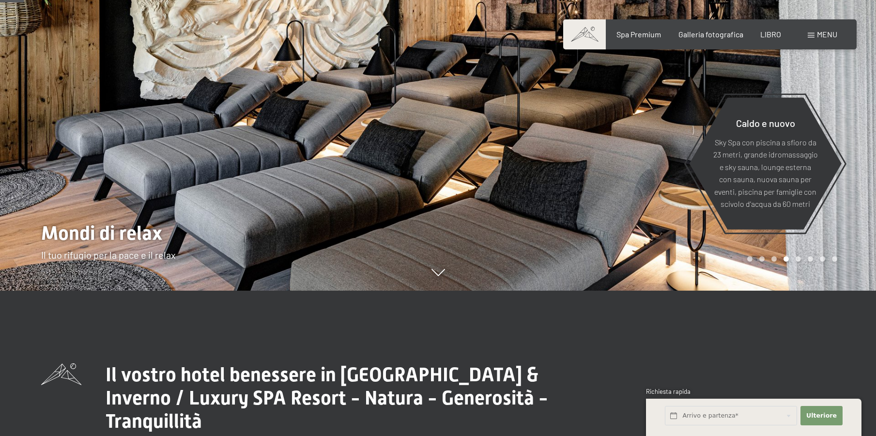
click at [606, 178] on div at bounding box center [657, 73] width 438 height 436
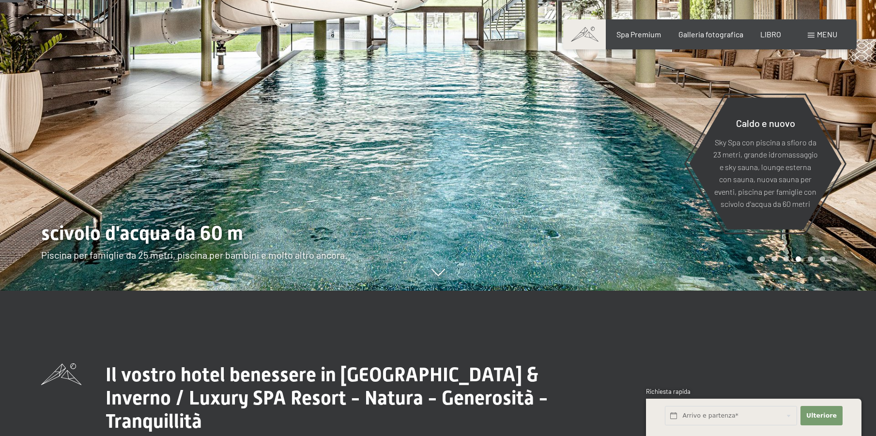
click at [604, 177] on div at bounding box center [657, 73] width 438 height 436
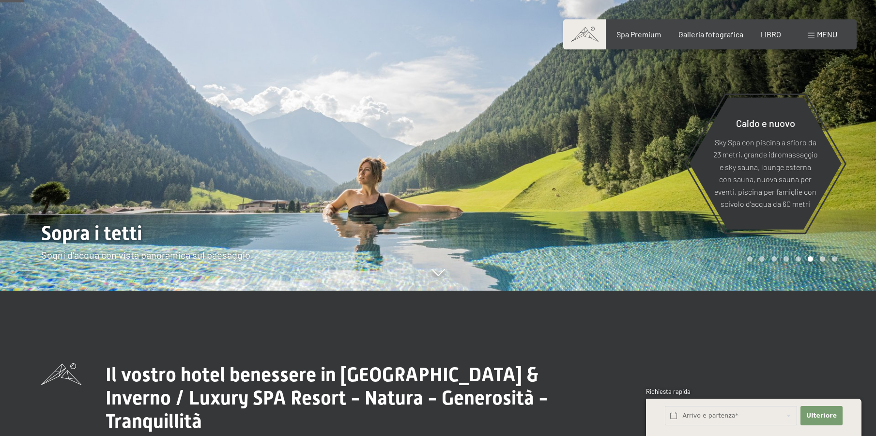
click at [604, 177] on div at bounding box center [657, 73] width 438 height 436
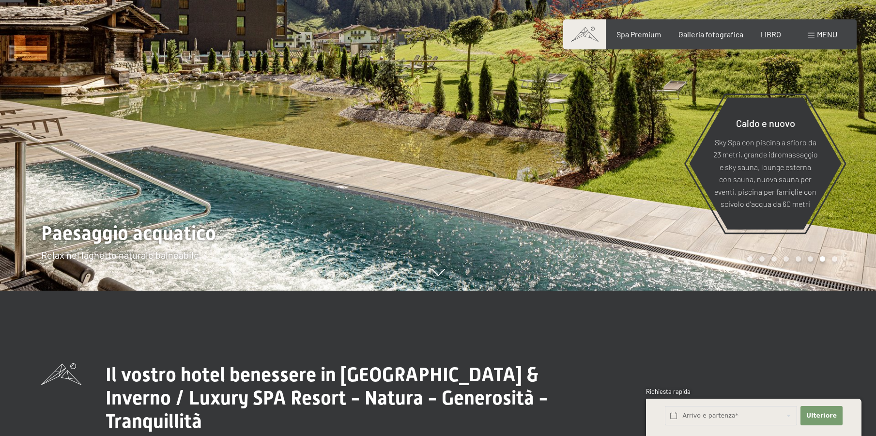
click at [604, 177] on div at bounding box center [657, 73] width 438 height 436
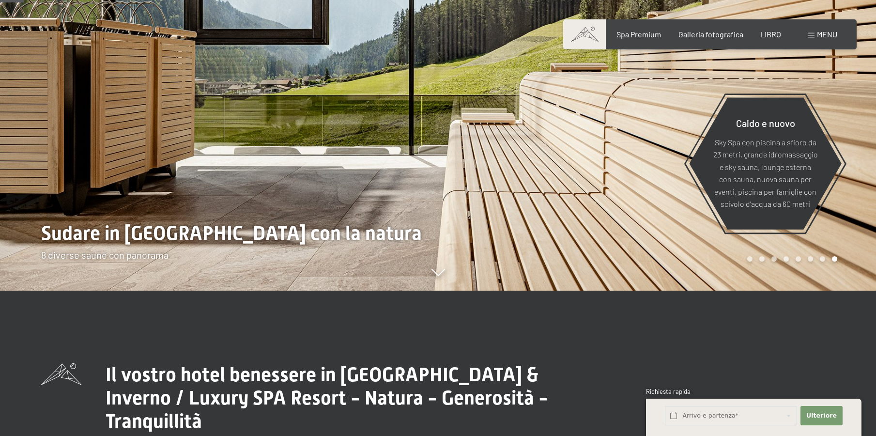
click at [603, 174] on div at bounding box center [657, 73] width 438 height 436
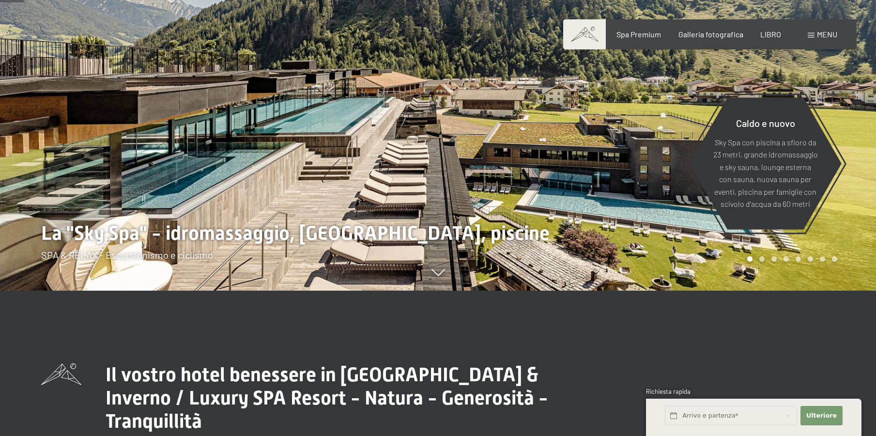
click at [604, 174] on div at bounding box center [657, 73] width 438 height 436
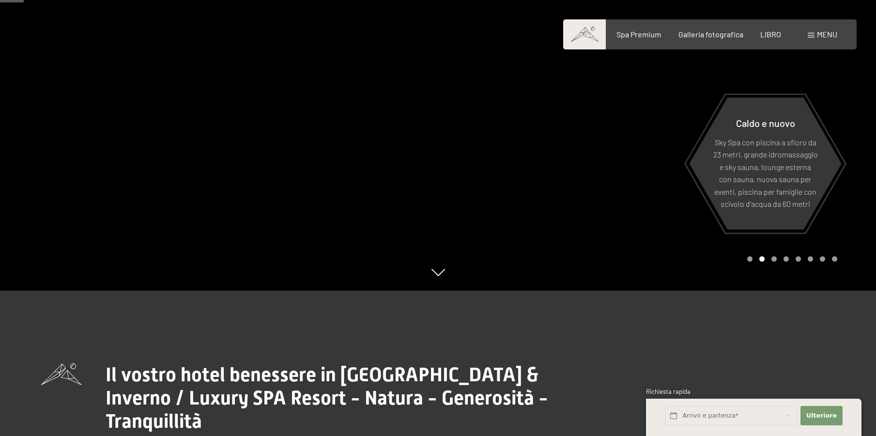
click at [604, 167] on div at bounding box center [657, 73] width 438 height 436
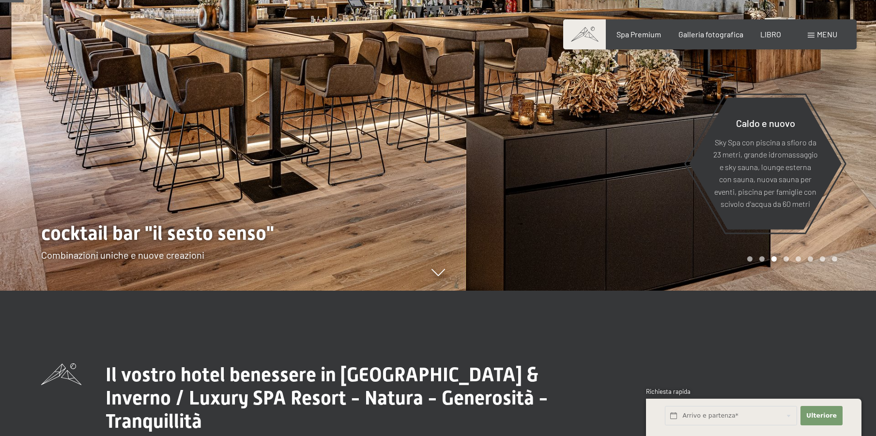
click at [831, 35] on font "menu" at bounding box center [827, 34] width 20 height 9
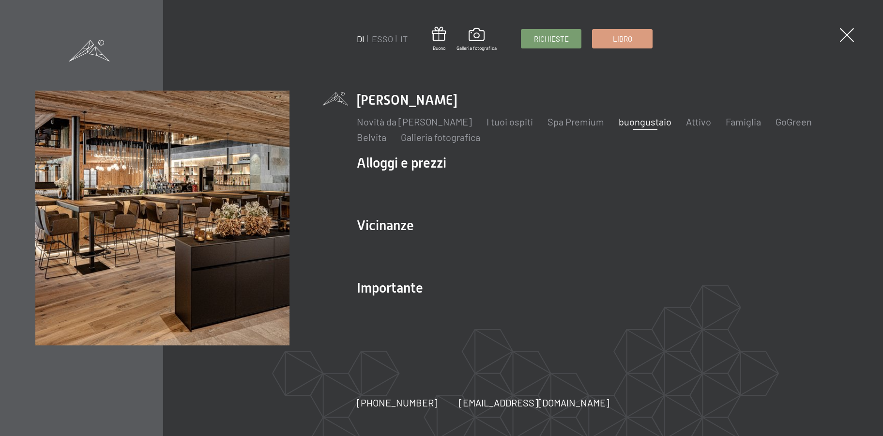
click at [641, 122] on font "buongustaio" at bounding box center [645, 122] width 53 height 12
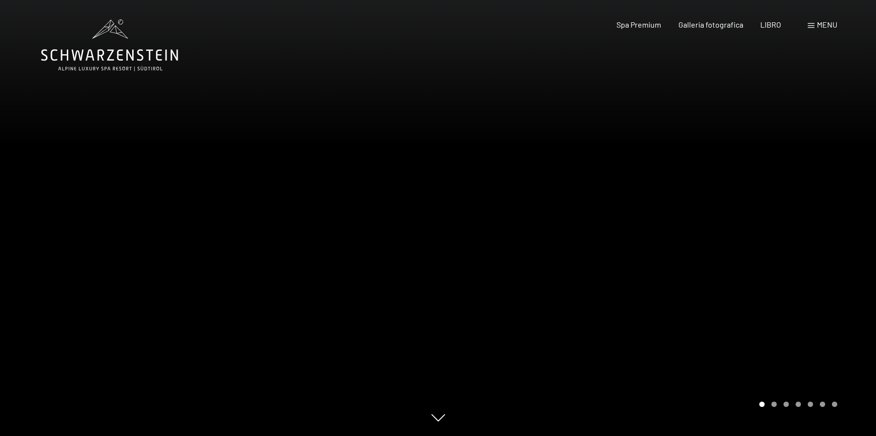
click at [771, 198] on div at bounding box center [657, 218] width 438 height 436
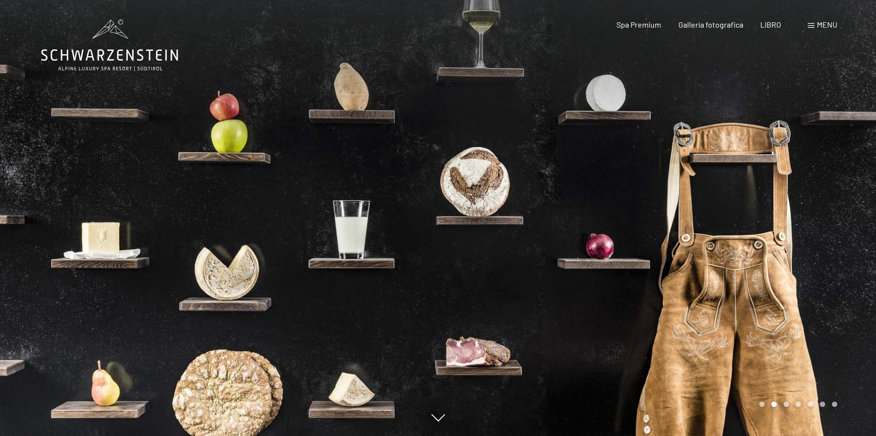
click at [821, 214] on div at bounding box center [657, 218] width 438 height 436
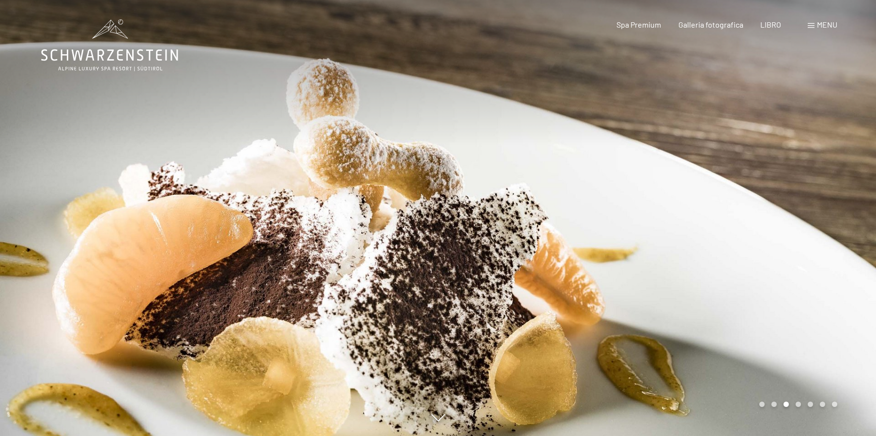
click at [821, 214] on div at bounding box center [657, 218] width 438 height 436
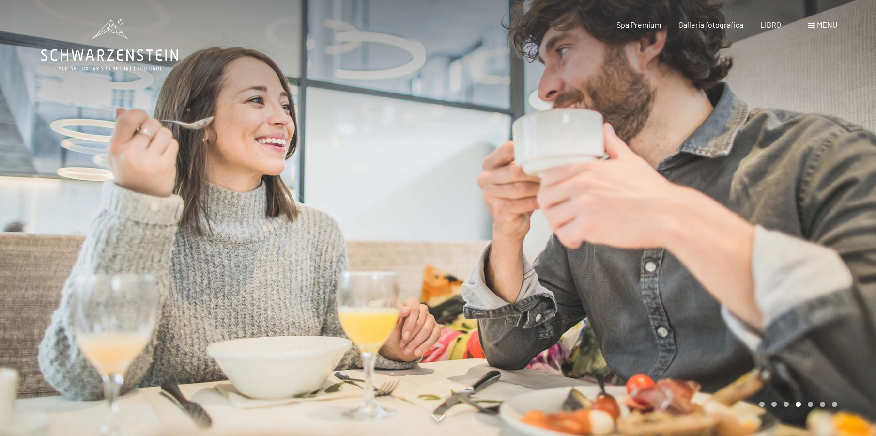
click at [821, 214] on div at bounding box center [657, 218] width 438 height 436
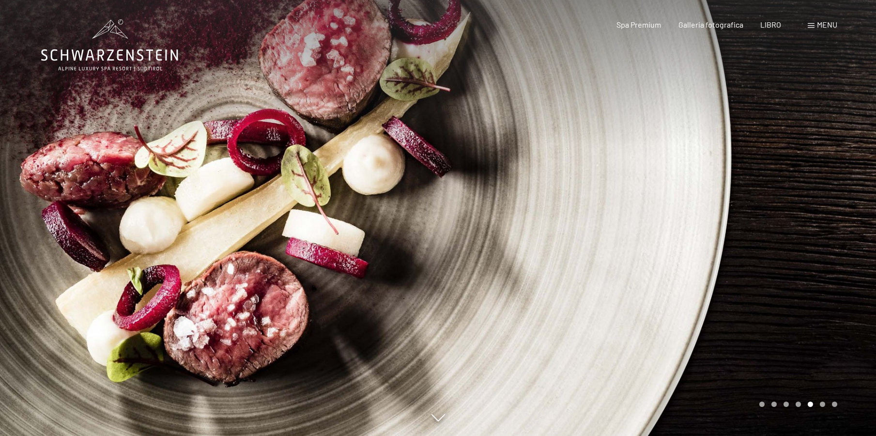
click at [818, 211] on div at bounding box center [657, 218] width 438 height 436
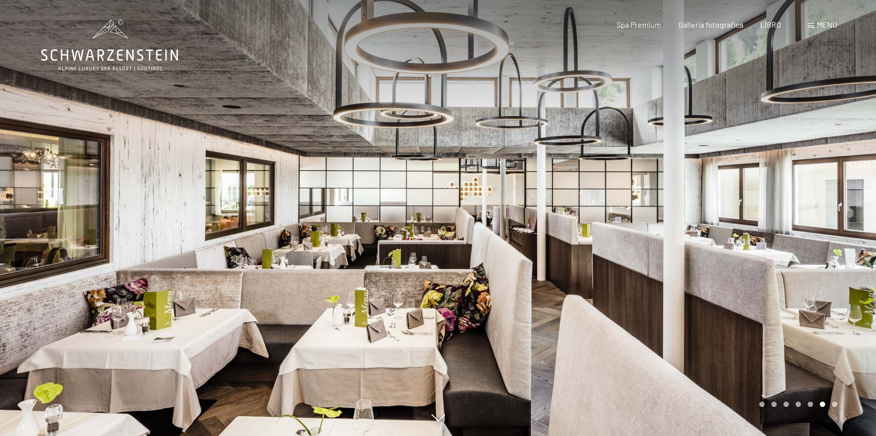
click at [818, 211] on div at bounding box center [657, 218] width 438 height 436
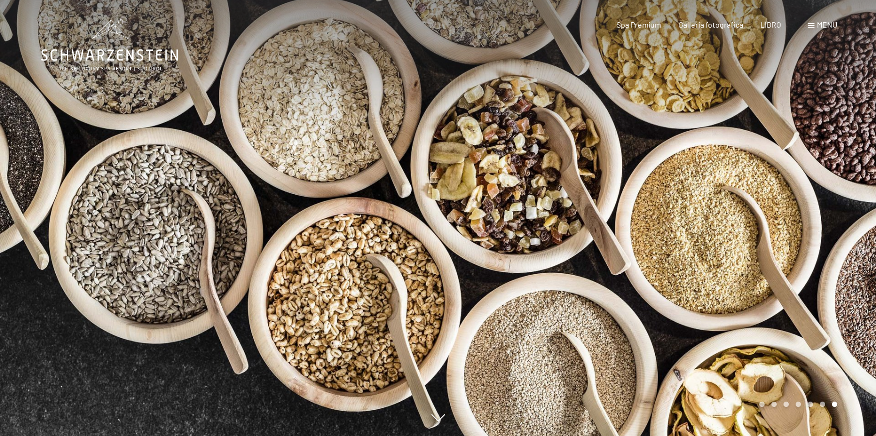
click at [818, 211] on div at bounding box center [657, 218] width 438 height 436
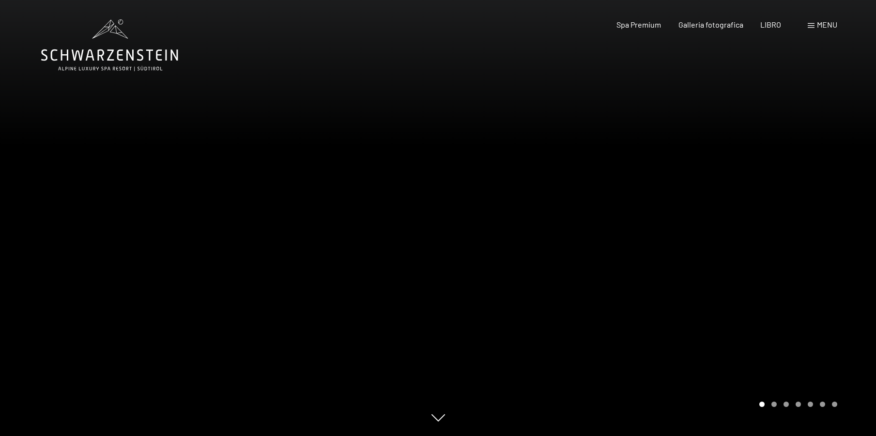
click at [818, 211] on div at bounding box center [657, 218] width 438 height 436
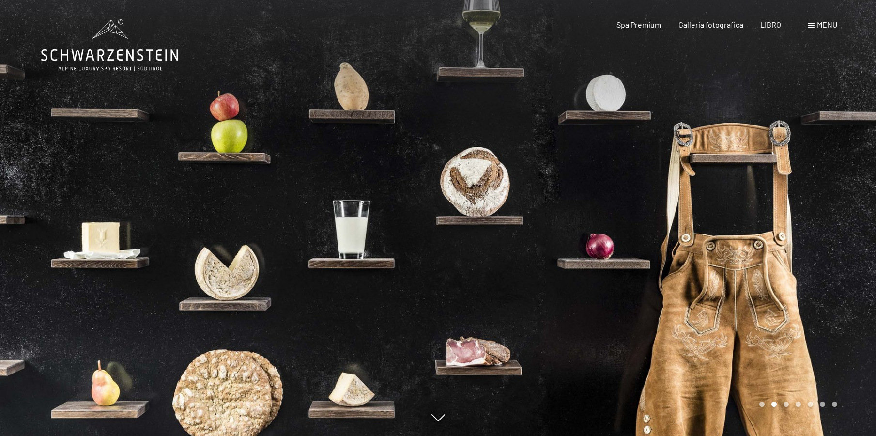
click at [818, 211] on div at bounding box center [657, 218] width 438 height 436
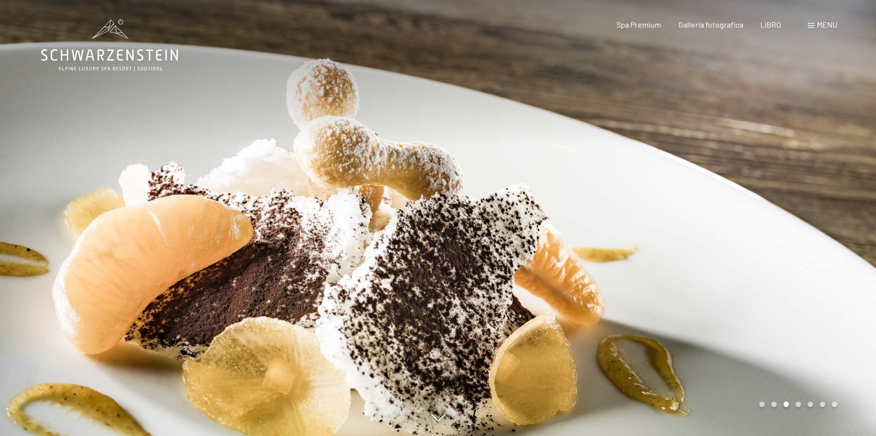
click at [818, 211] on div at bounding box center [657, 218] width 438 height 436
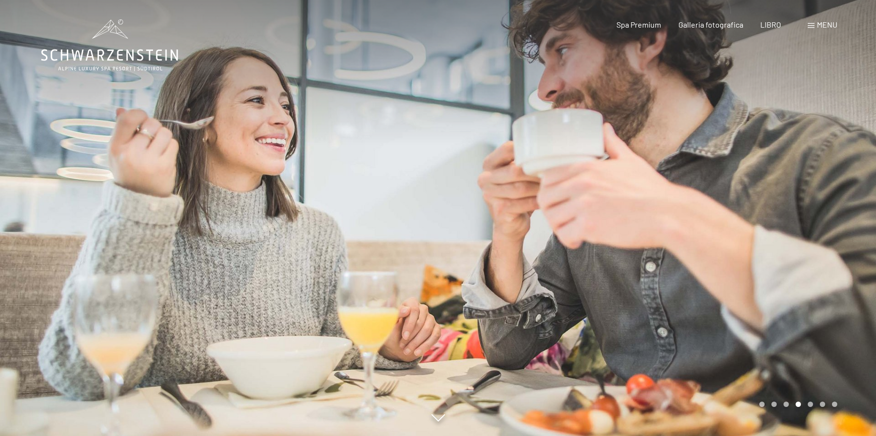
click at [818, 211] on div at bounding box center [657, 218] width 438 height 436
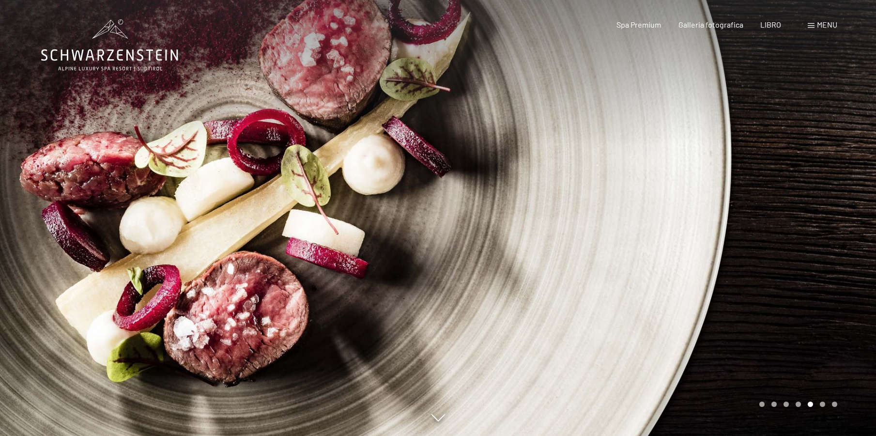
click at [818, 211] on div at bounding box center [657, 218] width 438 height 436
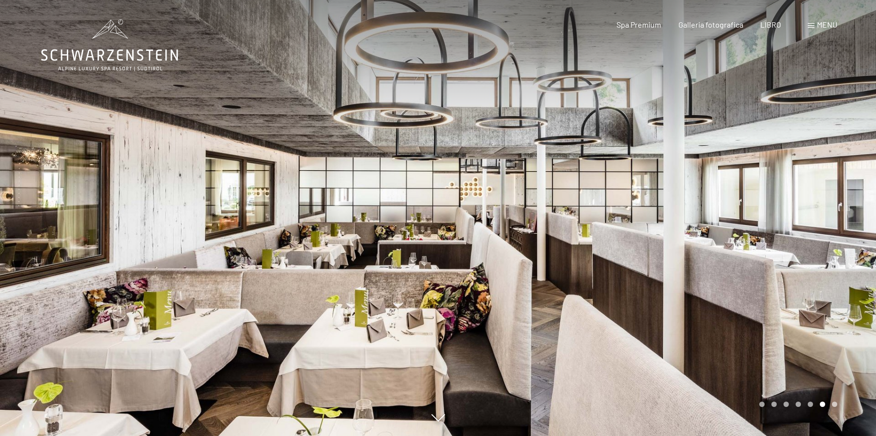
click at [818, 211] on div at bounding box center [657, 218] width 438 height 436
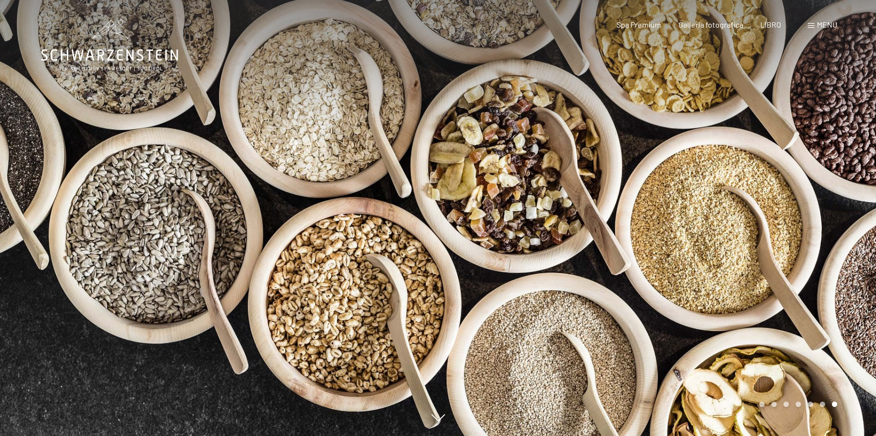
click at [821, 25] on font "menu" at bounding box center [827, 24] width 20 height 9
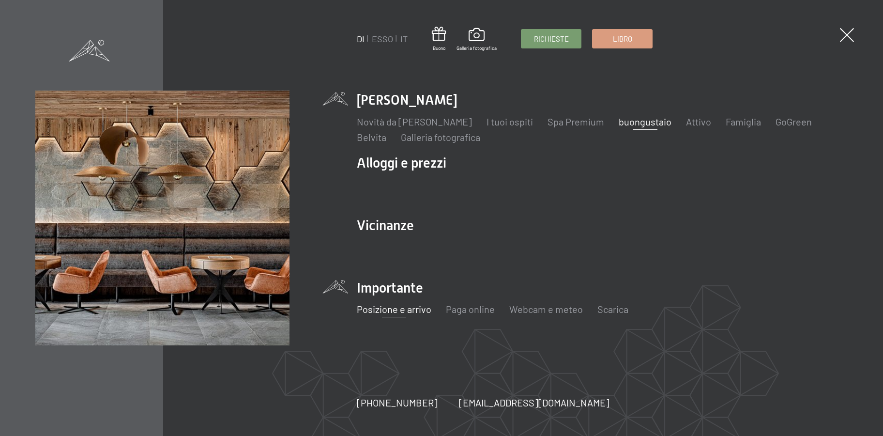
click at [399, 312] on font "Posizione e arrivo" at bounding box center [394, 309] width 75 height 12
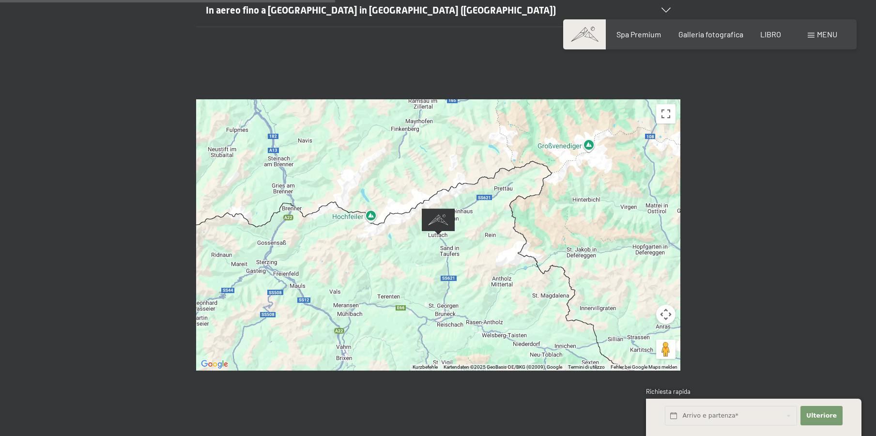
scroll to position [436, 0]
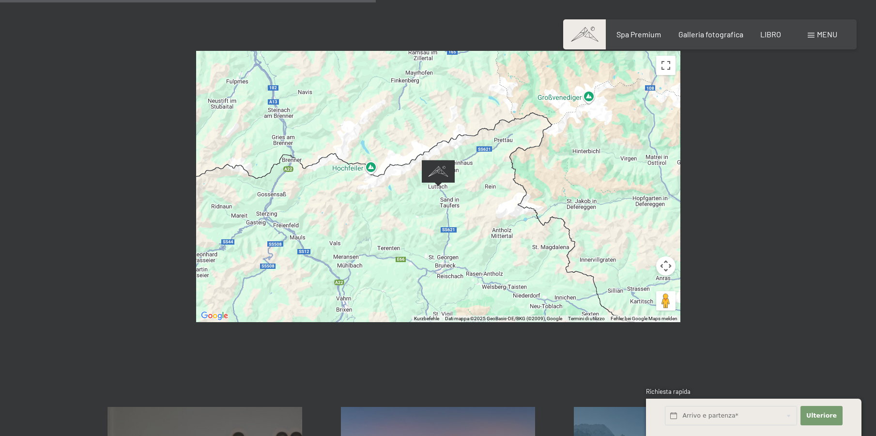
click at [667, 268] on button "Controllo della telecamera per la mappa" at bounding box center [665, 265] width 19 height 19
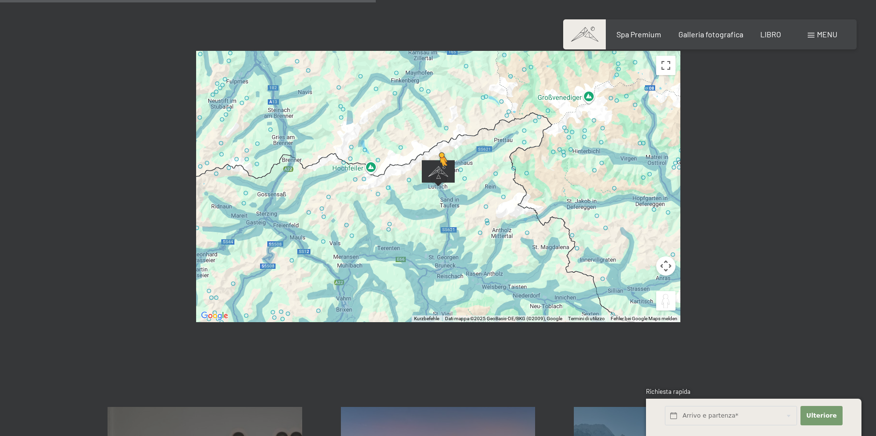
drag, startPoint x: 665, startPoint y: 300, endPoint x: 437, endPoint y: 176, distance: 259.2
click at [437, 176] on div "Um den Modus zum Ziehen mit der Tastatur zu aktivieren, drückst du Alt + Eingab…" at bounding box center [438, 186] width 484 height 271
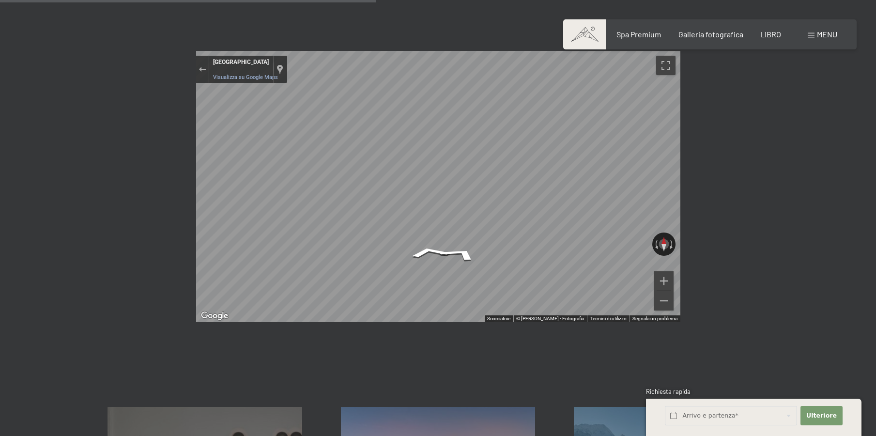
click at [818, 171] on div "← Nach links → Nach rechts ↑ Nach oben ↓ Nach unten + Heranzoomen - Herauszoome…" at bounding box center [438, 187] width 876 height 344
click at [201, 67] on div "Chiudi Street View" at bounding box center [202, 69] width 7 height 6
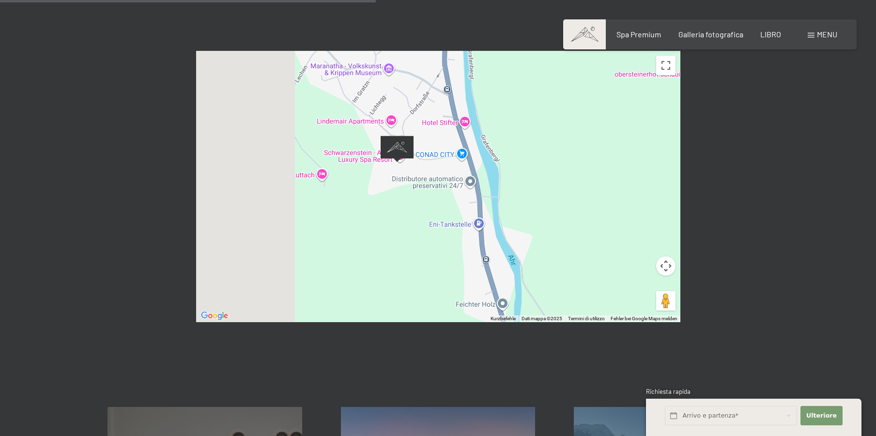
drag, startPoint x: 491, startPoint y: 223, endPoint x: 634, endPoint y: 189, distance: 147.9
click at [634, 189] on div "Wird geladen..." at bounding box center [438, 186] width 484 height 271
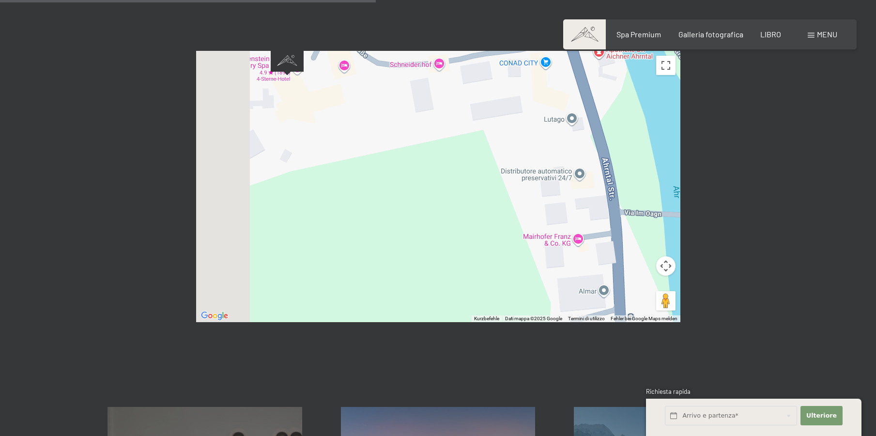
drag, startPoint x: 357, startPoint y: 207, endPoint x: 423, endPoint y: 272, distance: 92.5
click at [431, 283] on div "Wird geladen..." at bounding box center [438, 186] width 484 height 271
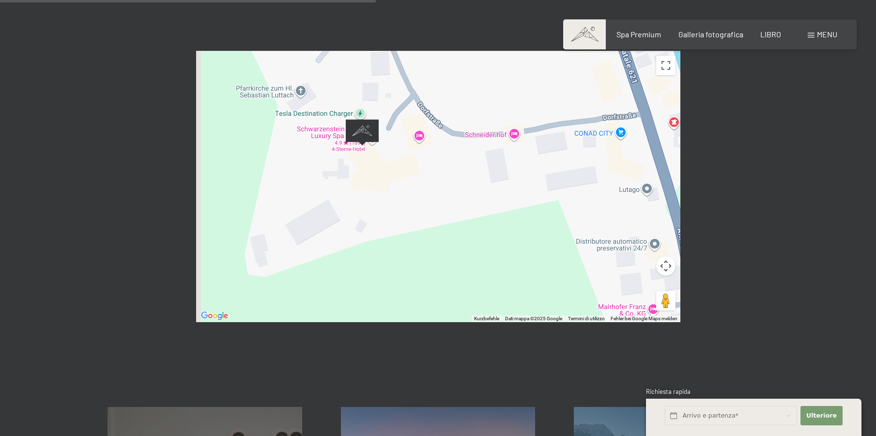
drag, startPoint x: 388, startPoint y: 234, endPoint x: 493, endPoint y: 280, distance: 114.7
click at [492, 282] on div "Wird geladen..." at bounding box center [438, 186] width 484 height 271
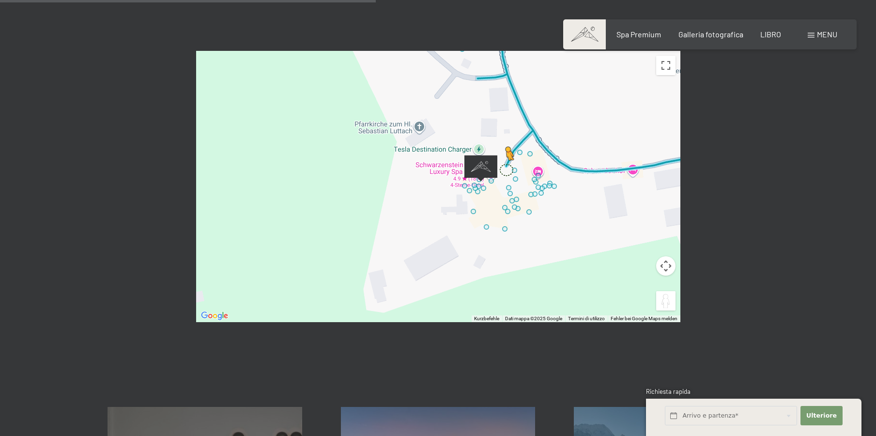
drag, startPoint x: 664, startPoint y: 300, endPoint x: 505, endPoint y: 168, distance: 207.3
click at [505, 168] on div "Um den Modus zum Ziehen mit der Tastatur zu aktivieren, drückst du Alt + Eingab…" at bounding box center [438, 186] width 484 height 271
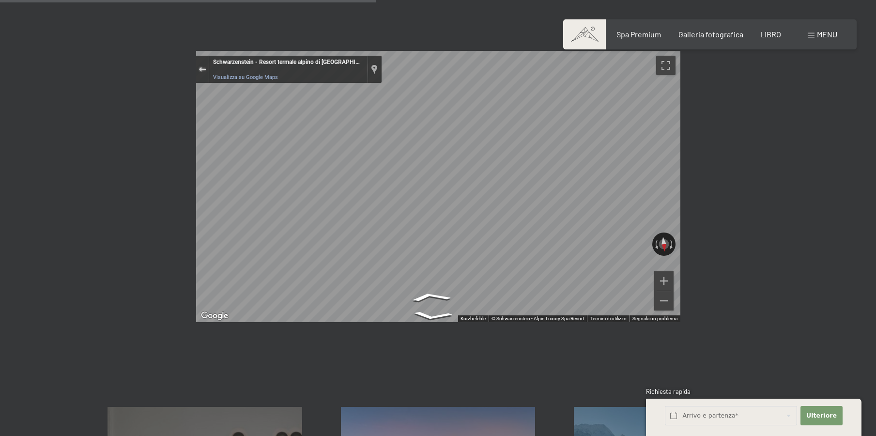
click at [202, 70] on div "Chiudi Street View" at bounding box center [202, 69] width 7 height 6
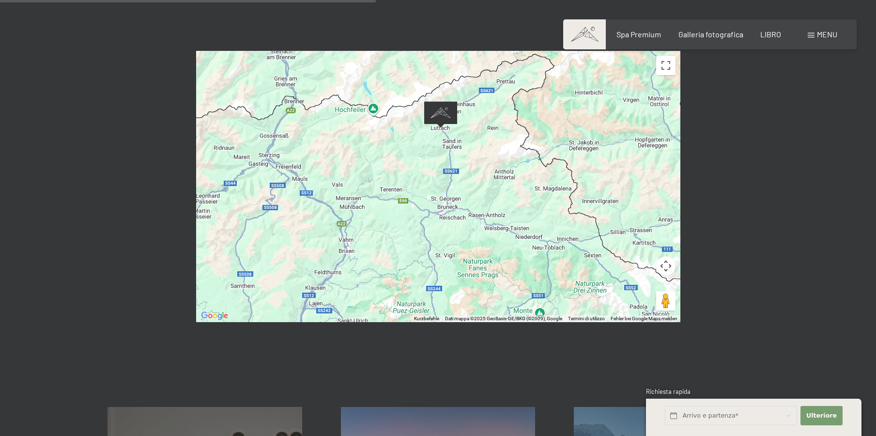
drag, startPoint x: 471, startPoint y: 255, endPoint x: 401, endPoint y: 174, distance: 106.1
click at [401, 174] on div "Wird geladen..." at bounding box center [438, 186] width 484 height 271
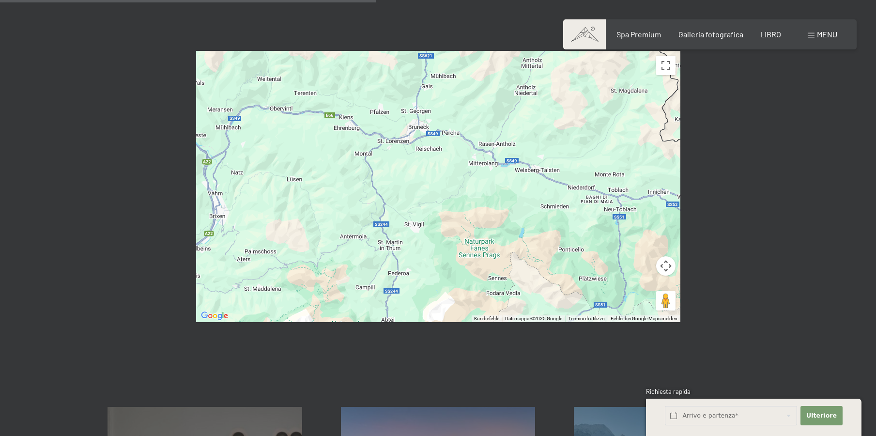
drag, startPoint x: 424, startPoint y: 194, endPoint x: 428, endPoint y: 233, distance: 38.9
click at [428, 233] on div "Wird geladen..." at bounding box center [438, 186] width 484 height 271
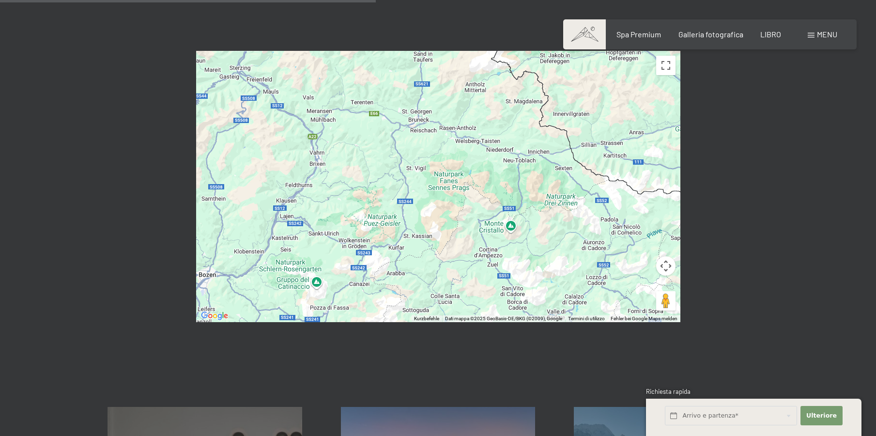
drag, startPoint x: 438, startPoint y: 208, endPoint x: 448, endPoint y: 165, distance: 44.4
click at [448, 165] on div "Wird geladen..." at bounding box center [438, 186] width 484 height 271
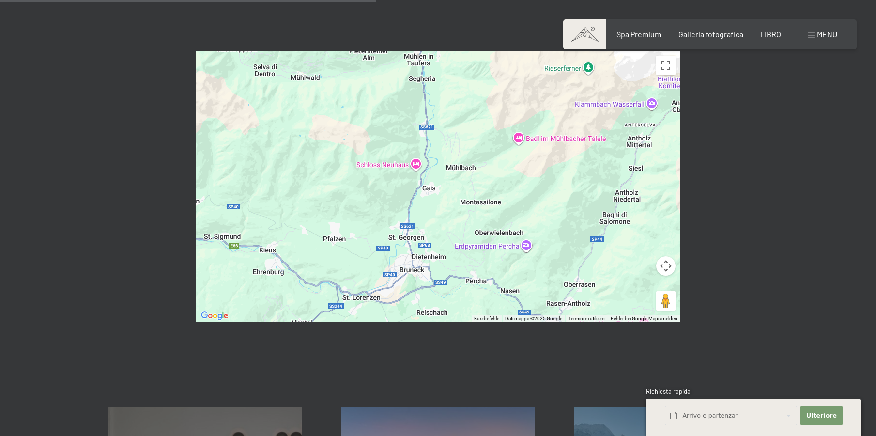
click at [521, 262] on div "Wird geladen..." at bounding box center [438, 186] width 484 height 271
